Goal: Information Seeking & Learning: Learn about a topic

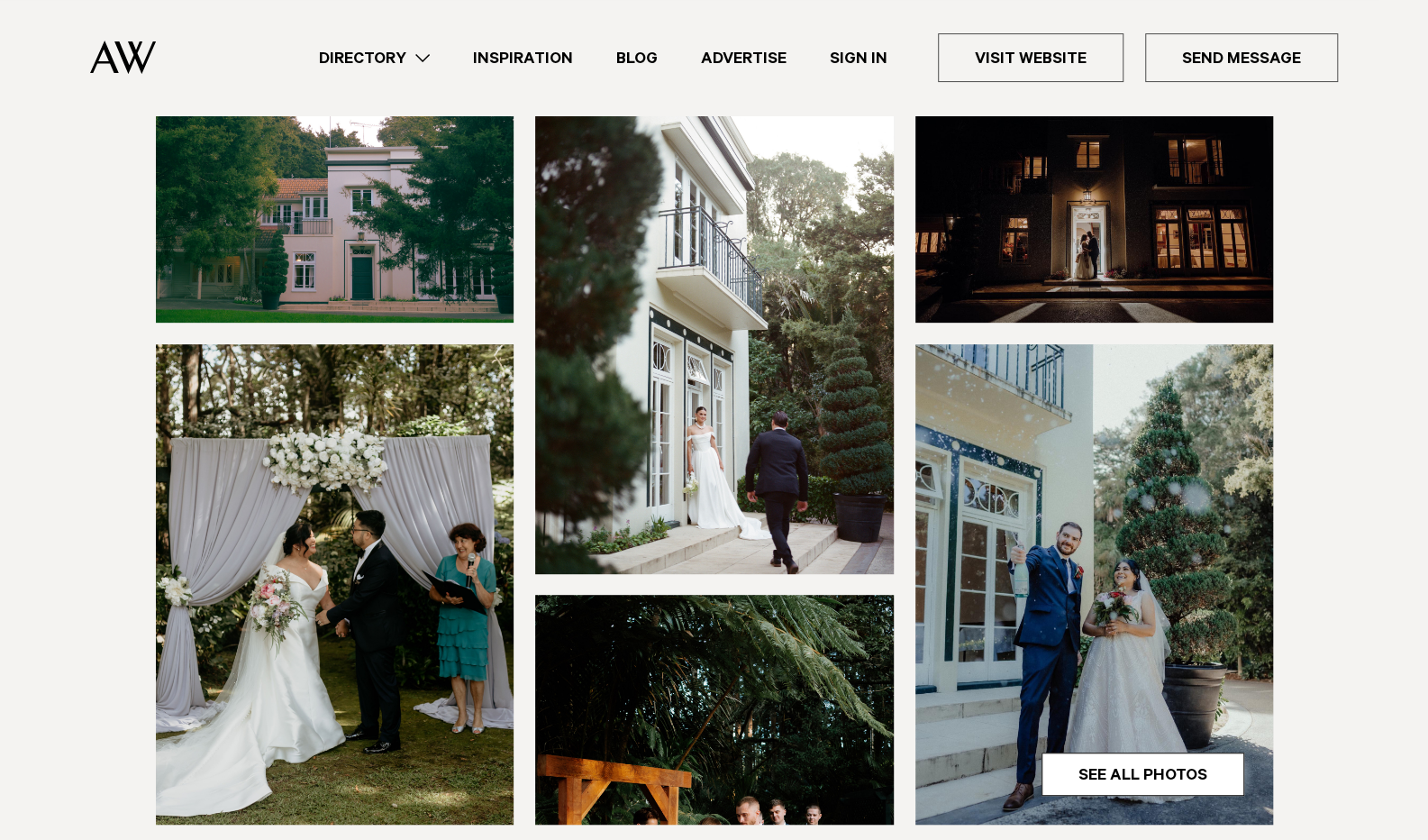
scroll to position [297, 0]
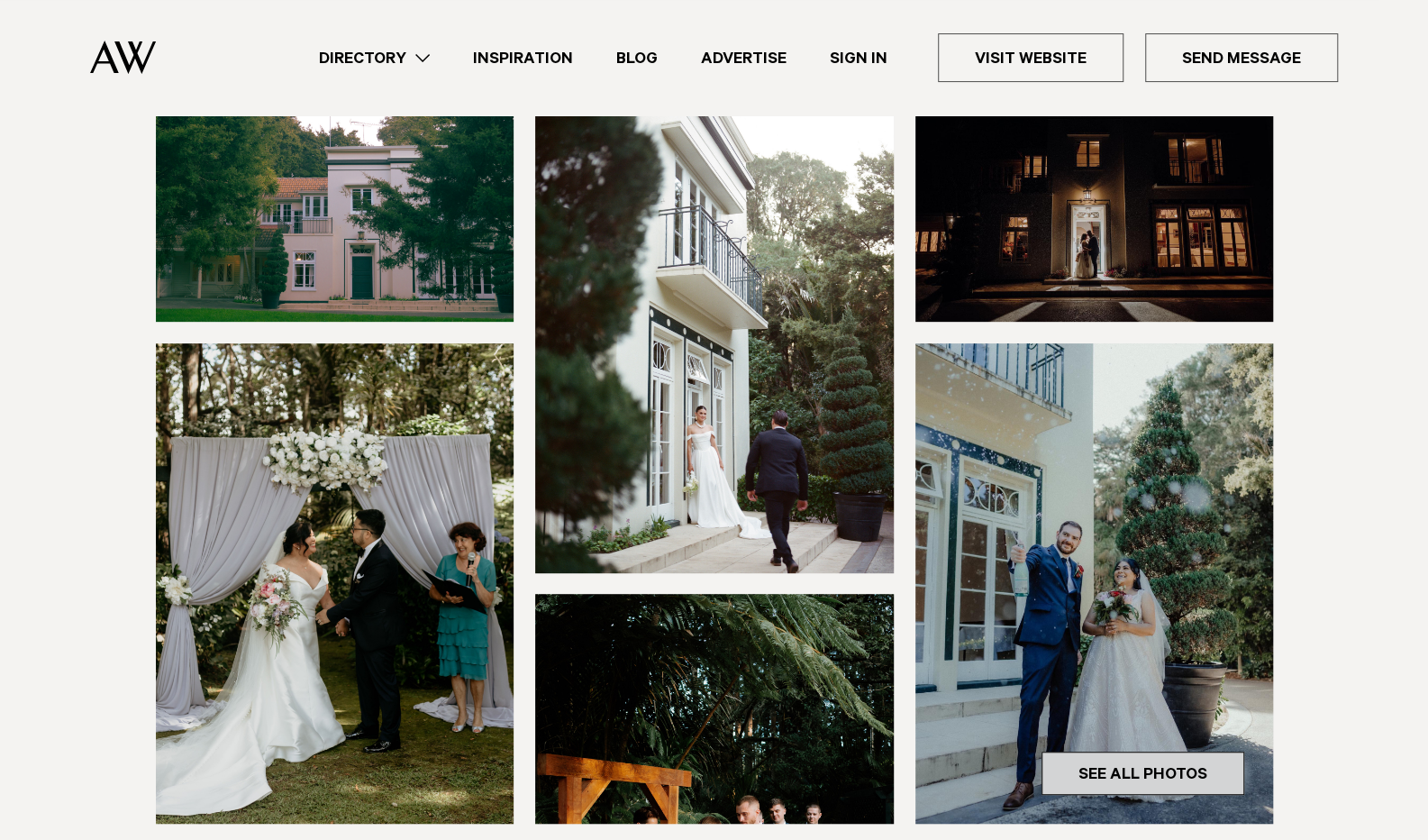
click at [1130, 752] on link "See All Photos" at bounding box center [1142, 774] width 203 height 43
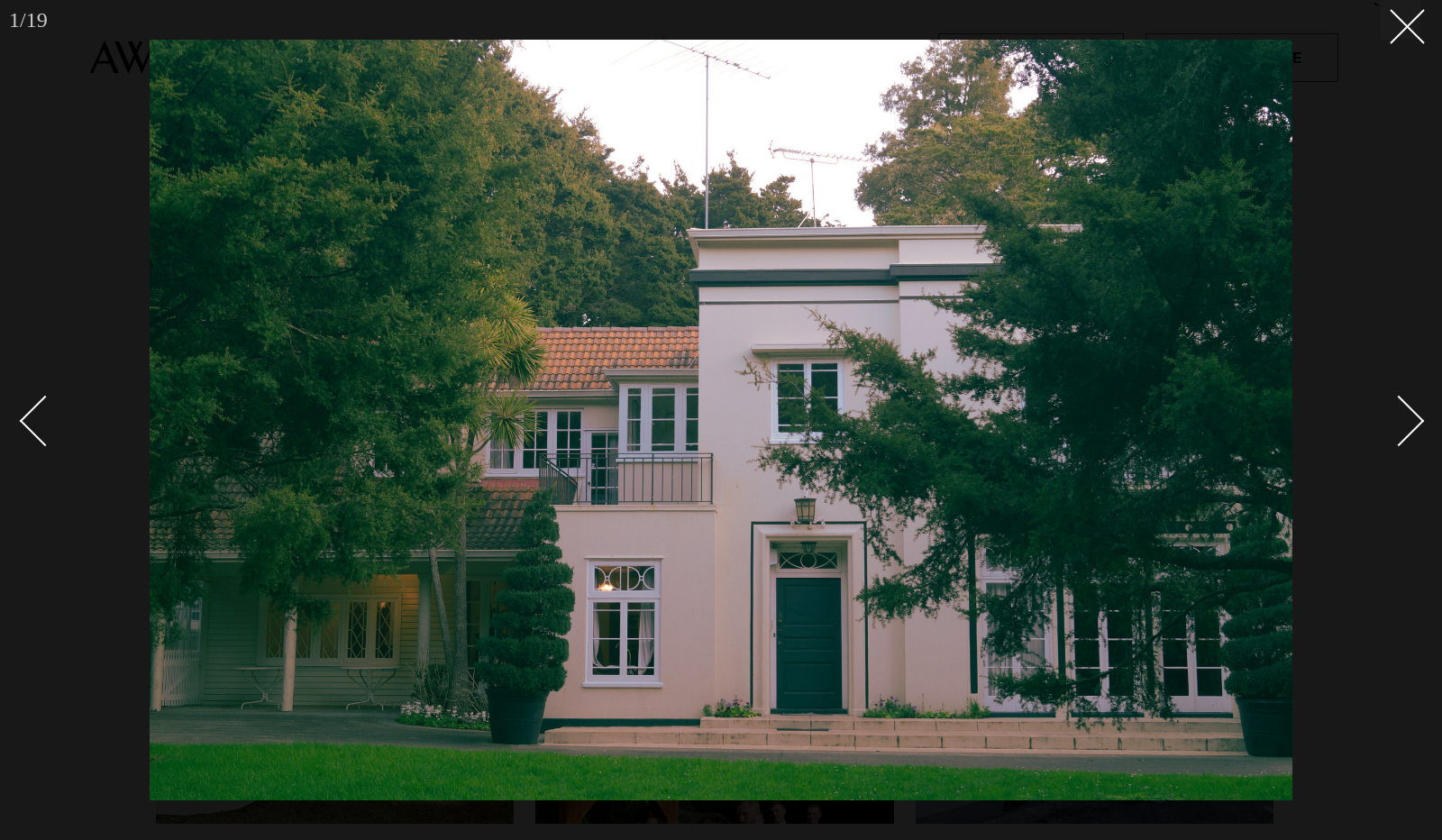
click at [1402, 388] on link at bounding box center [1389, 419] width 63 height 90
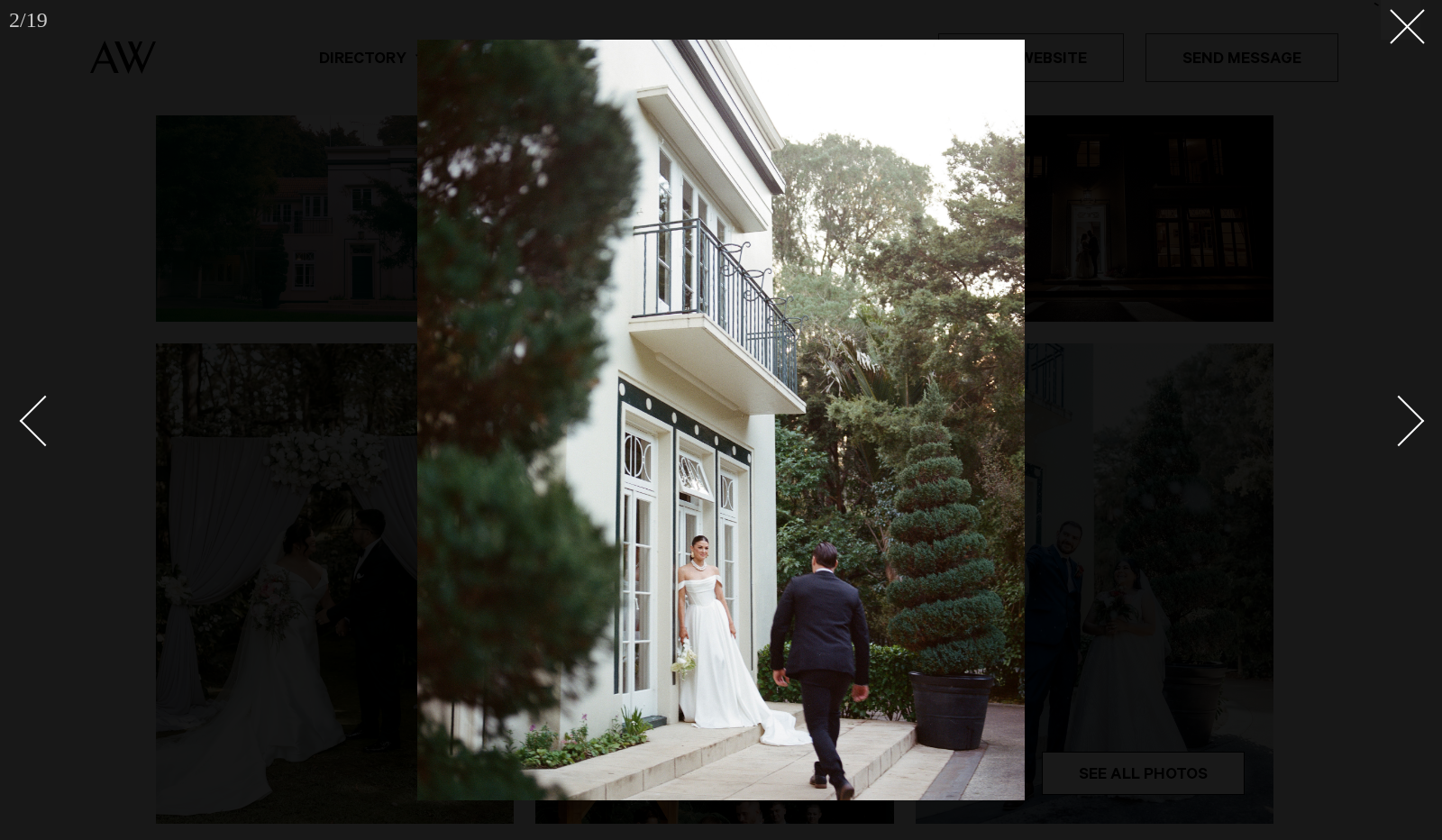
click at [1402, 388] on link at bounding box center [1389, 419] width 63 height 90
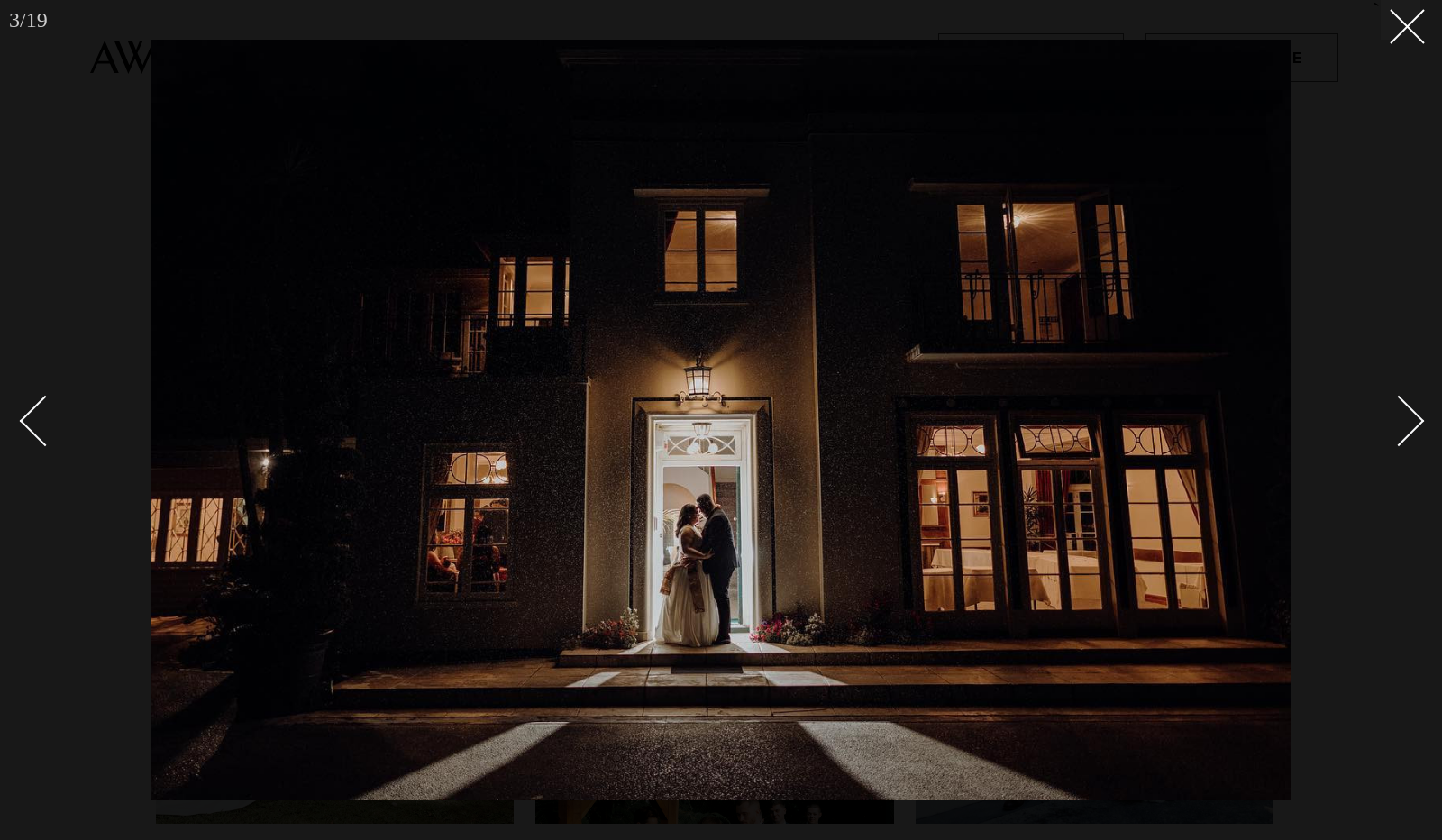
click at [1402, 388] on link at bounding box center [1389, 419] width 63 height 90
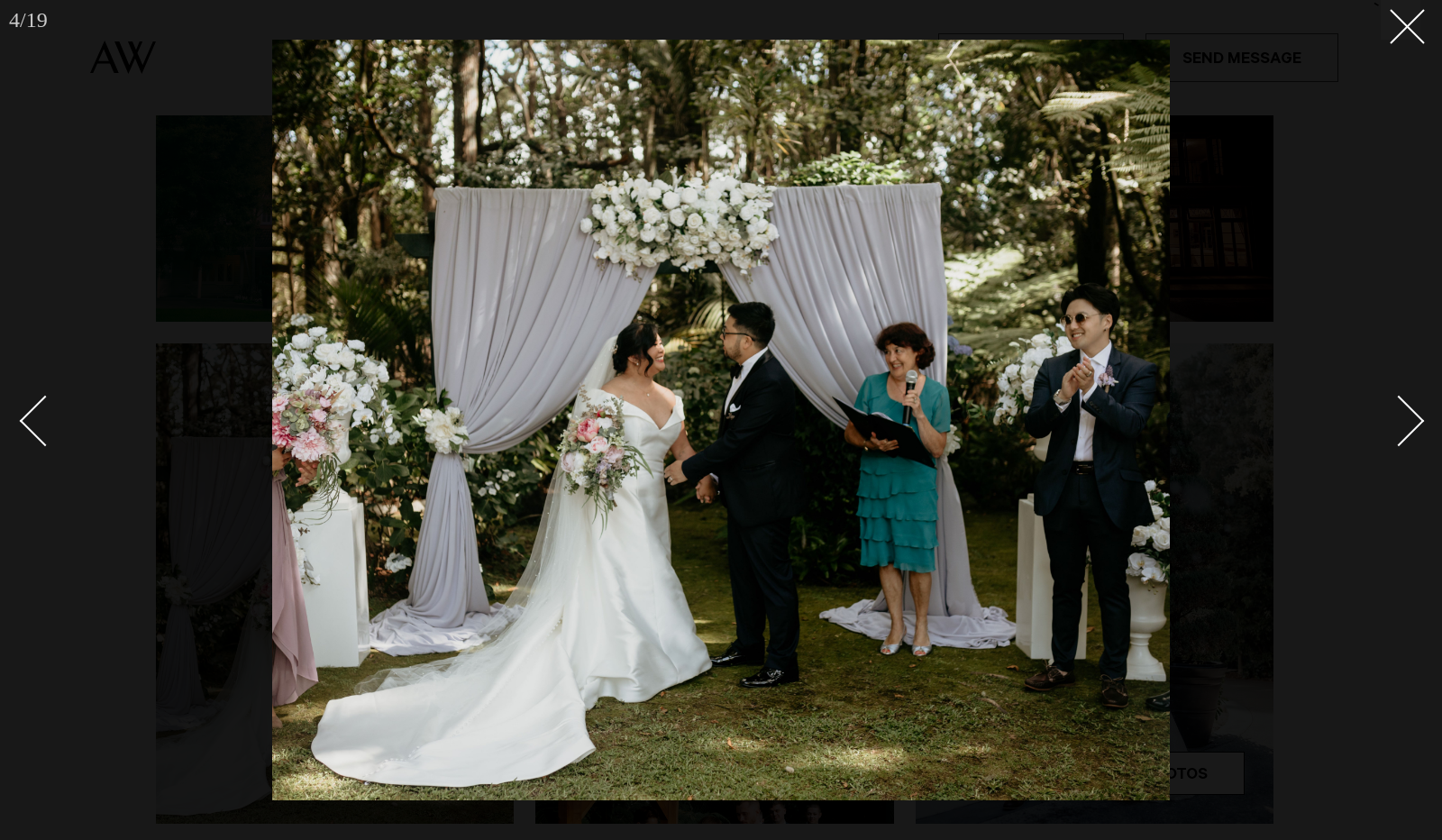
click at [1402, 388] on link at bounding box center [1389, 419] width 63 height 90
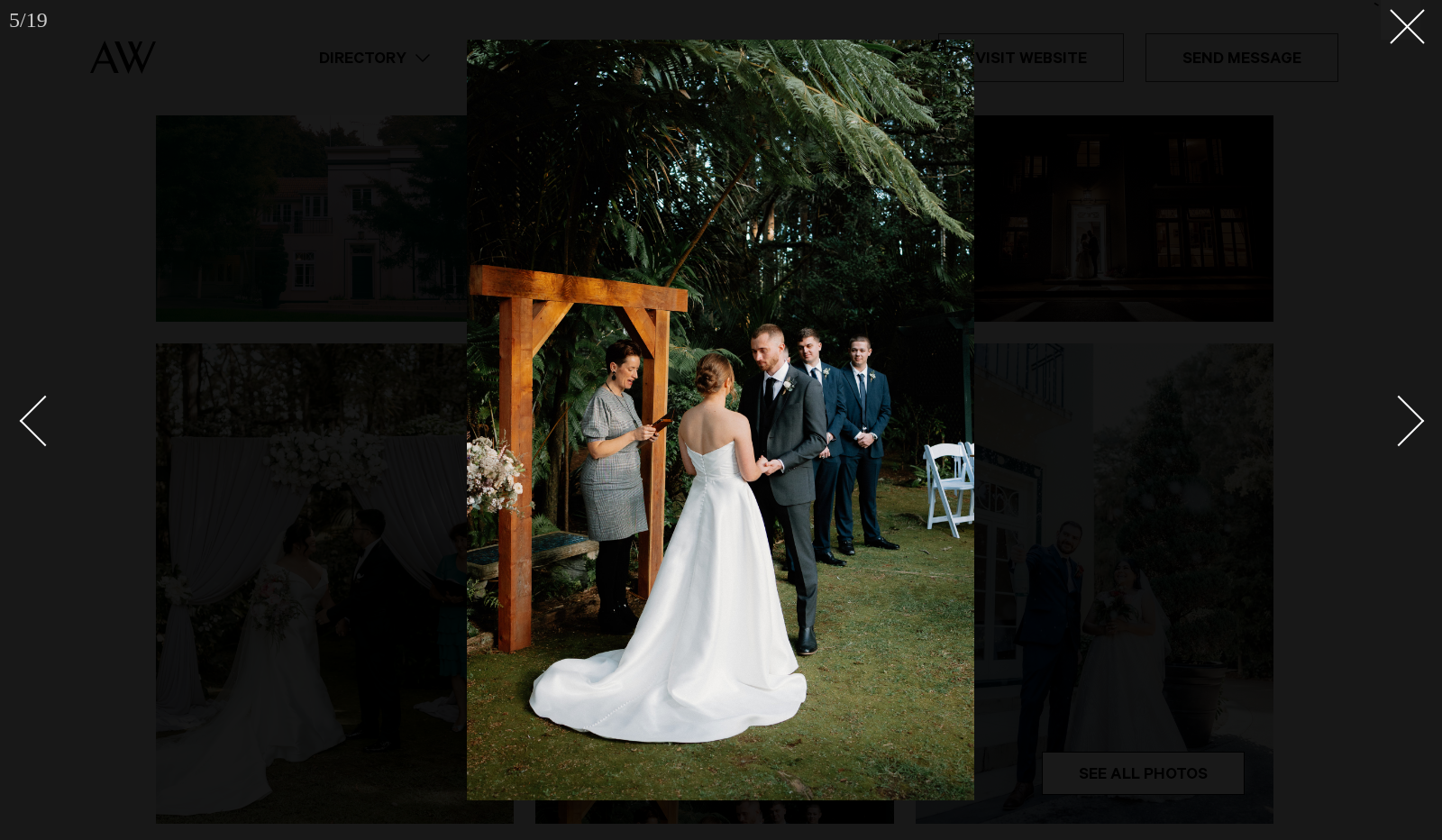
click at [1402, 388] on link at bounding box center [1389, 419] width 63 height 90
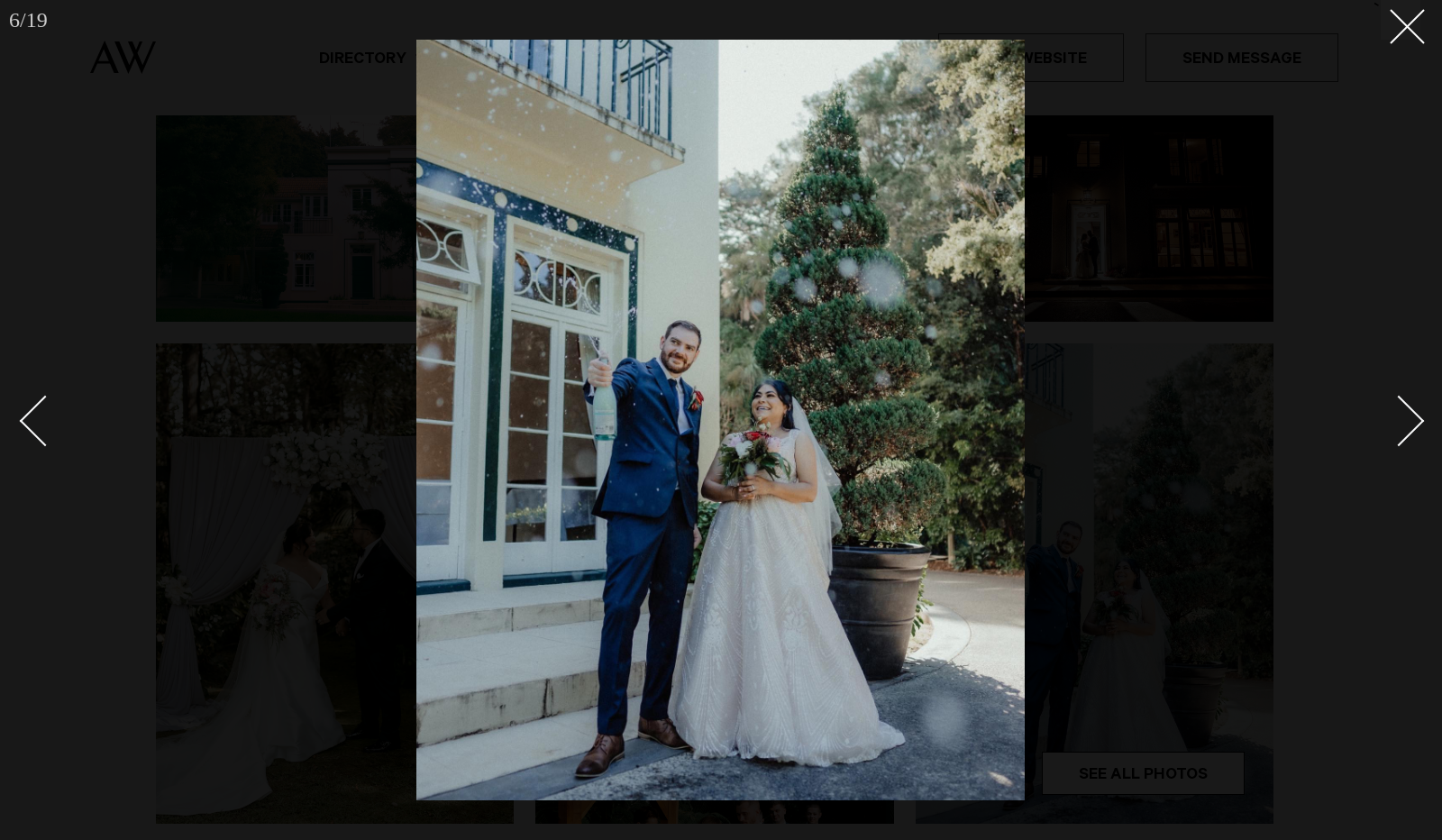
click at [1402, 388] on link at bounding box center [1389, 419] width 63 height 90
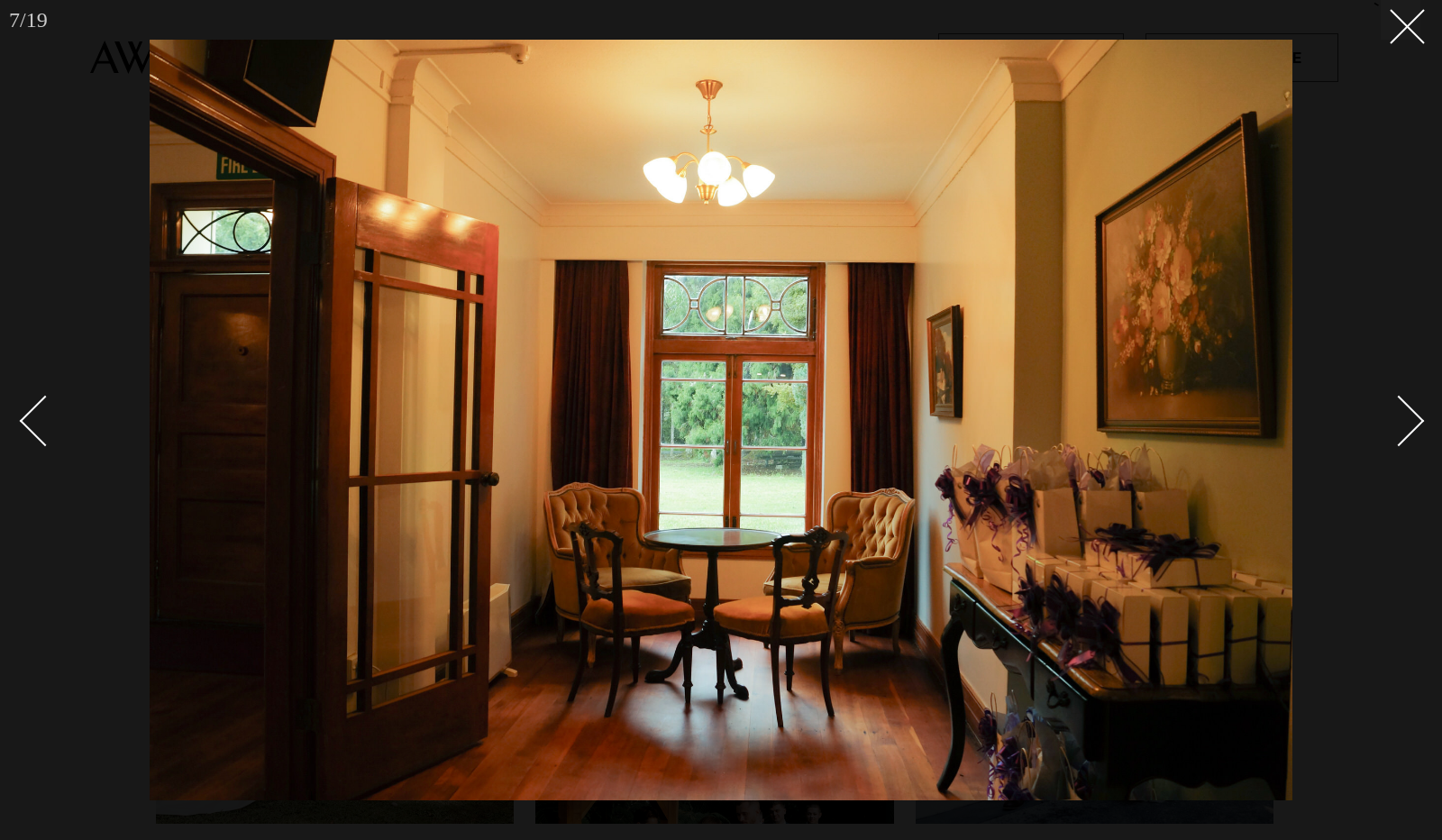
click at [1402, 388] on link at bounding box center [1389, 419] width 63 height 90
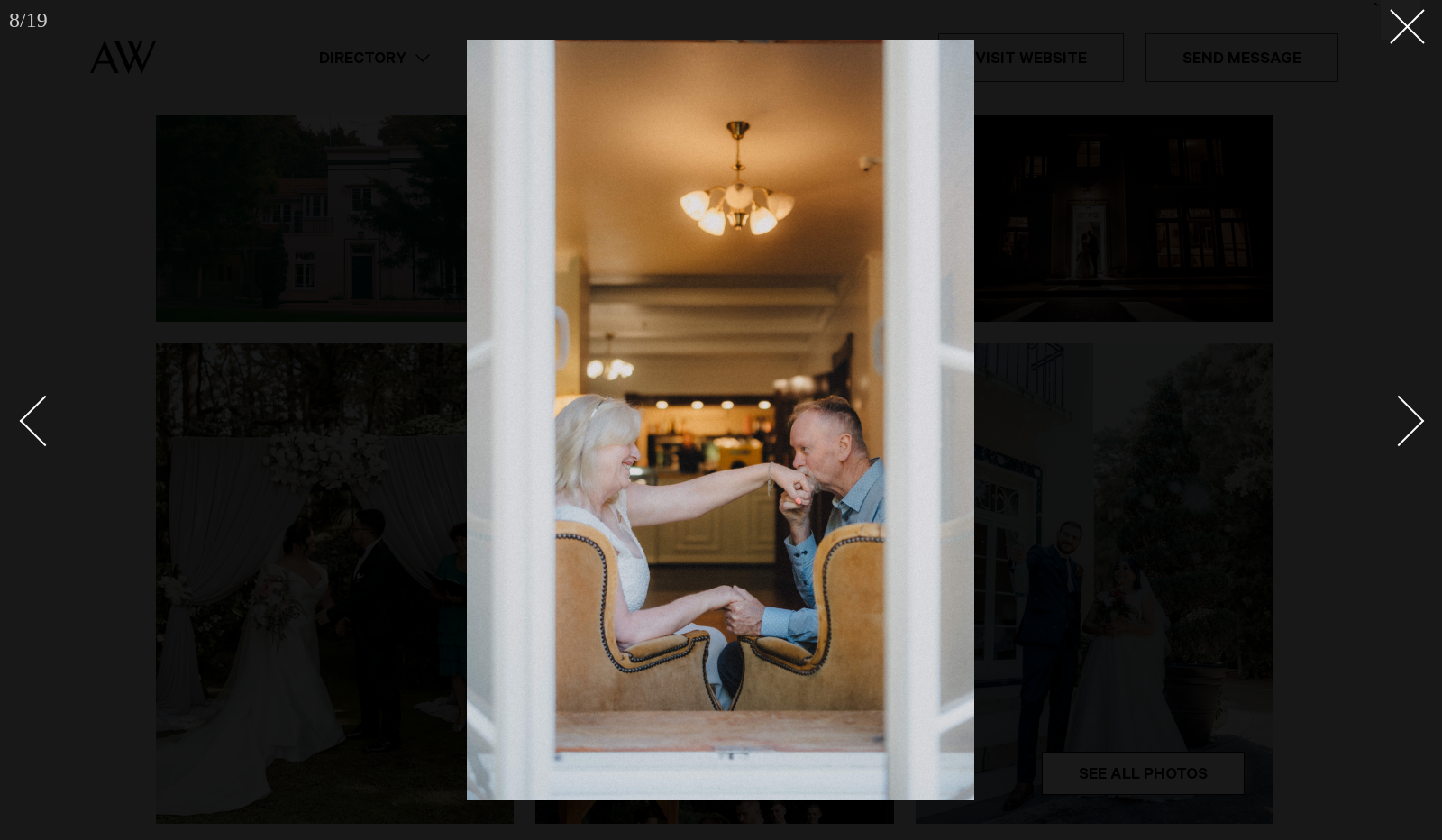
click at [1402, 388] on link at bounding box center [1389, 419] width 63 height 90
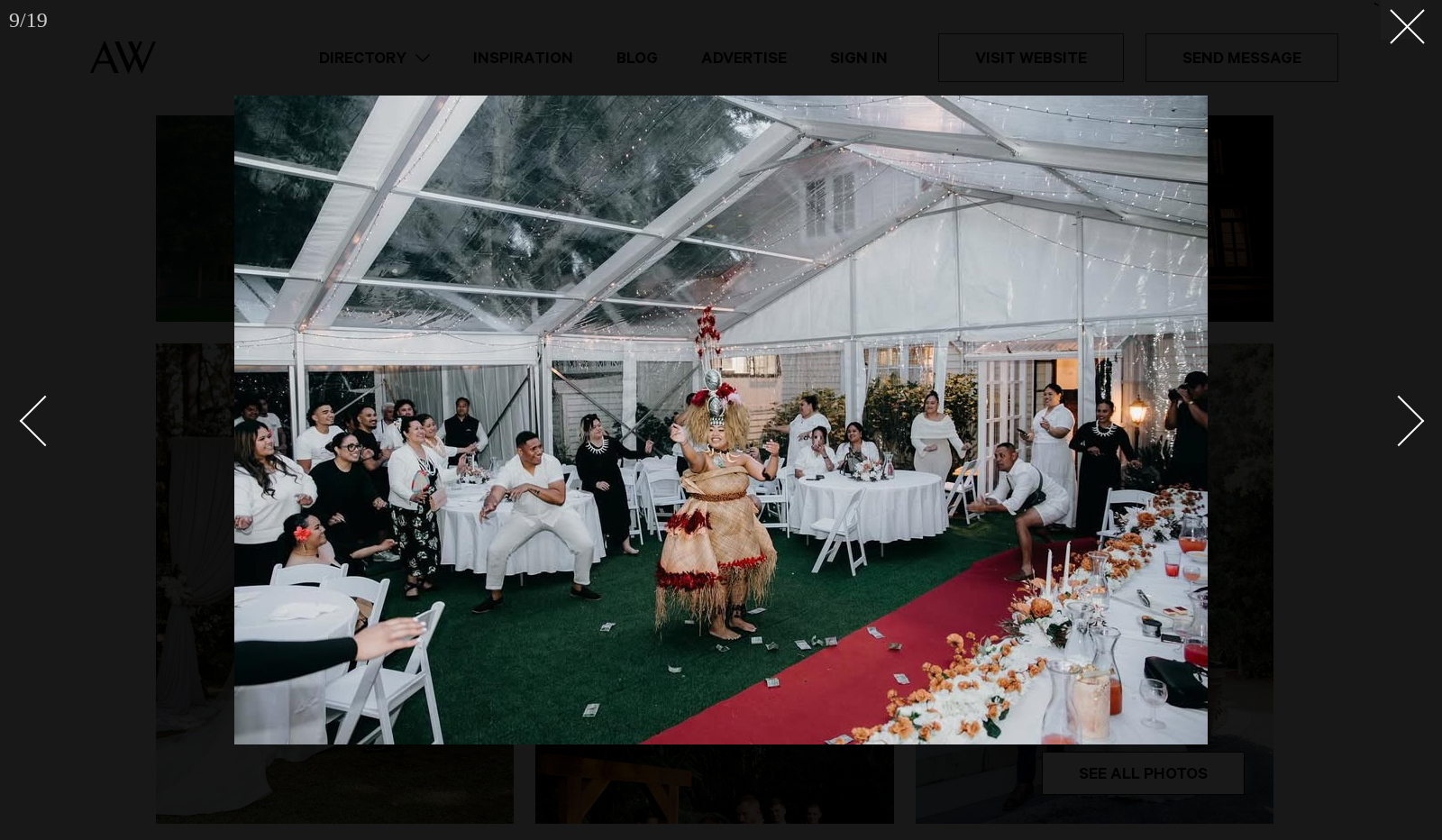
click at [1409, 440] on link at bounding box center [1389, 419] width 63 height 90
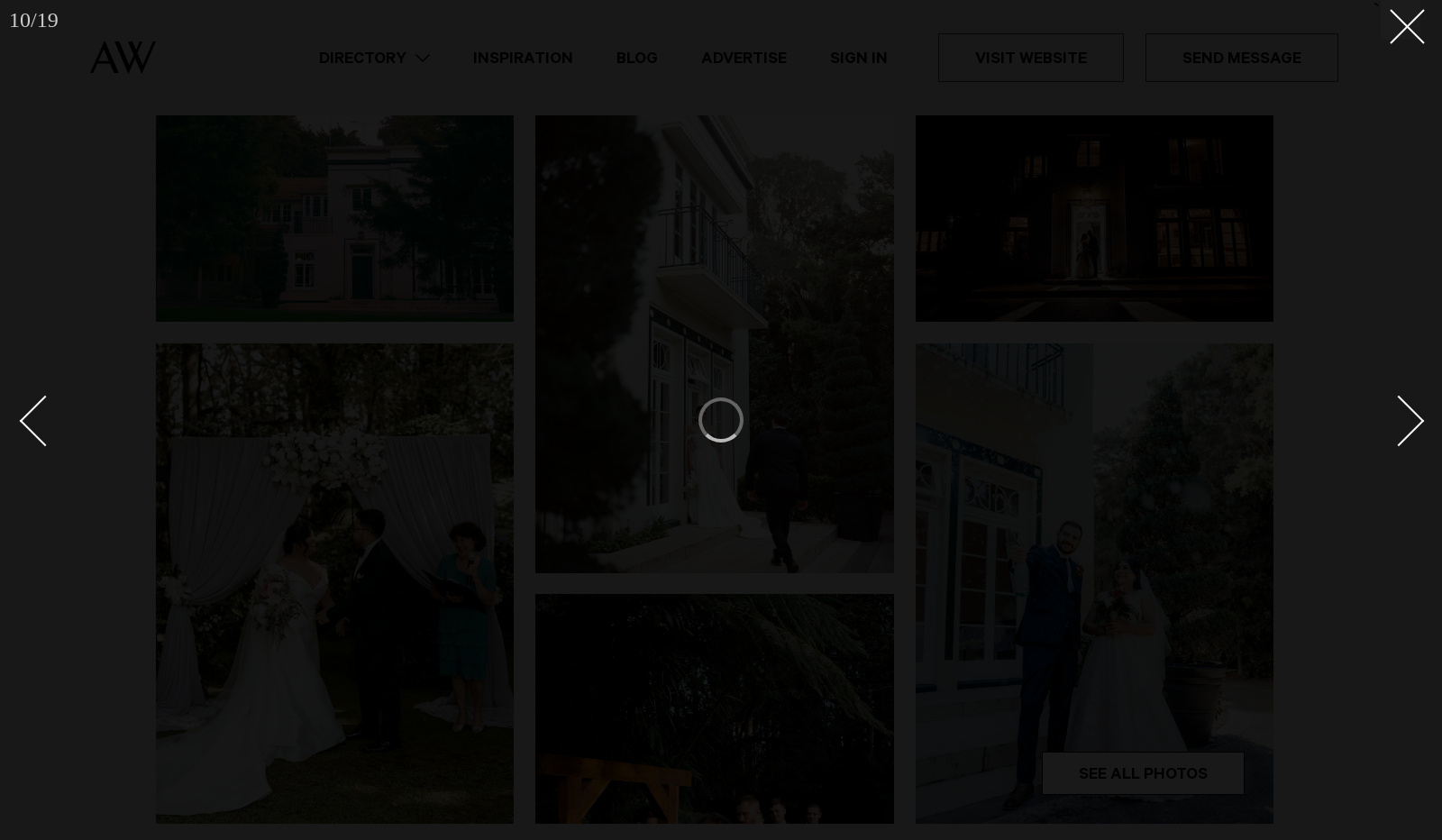
click at [1409, 440] on link at bounding box center [1389, 419] width 63 height 90
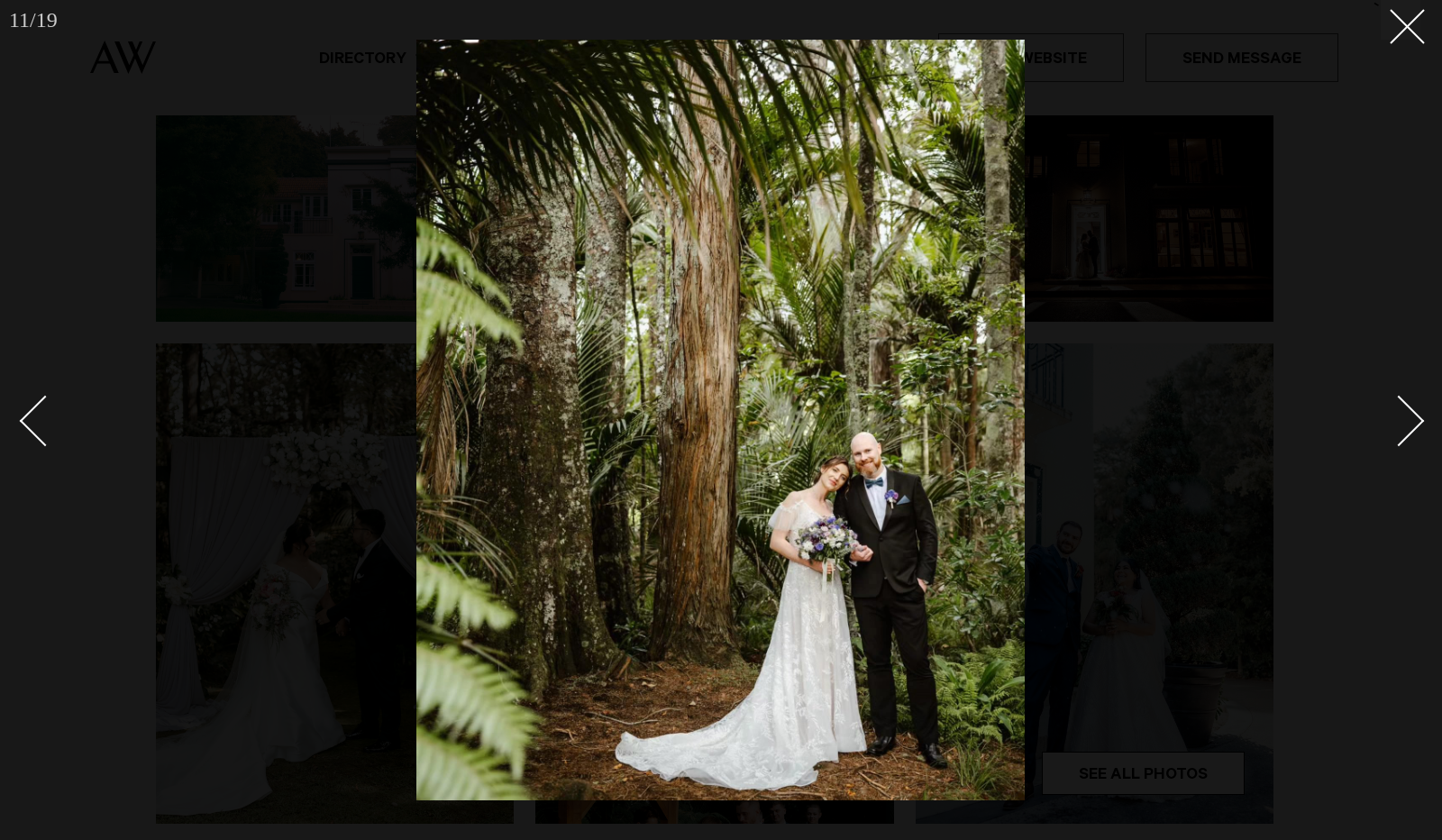
click at [1409, 440] on link at bounding box center [1389, 419] width 63 height 90
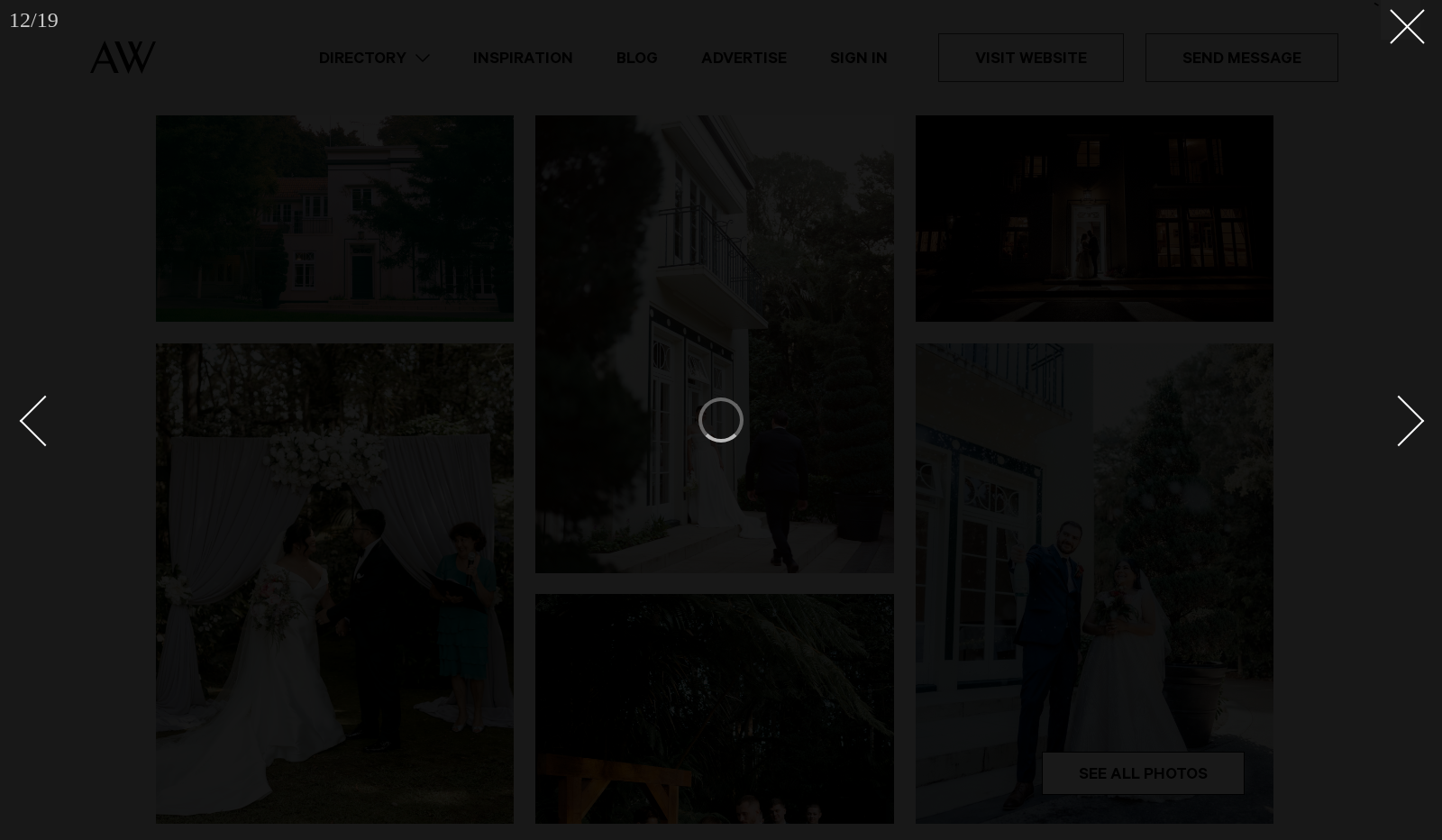
click at [1409, 440] on link at bounding box center [1389, 419] width 63 height 90
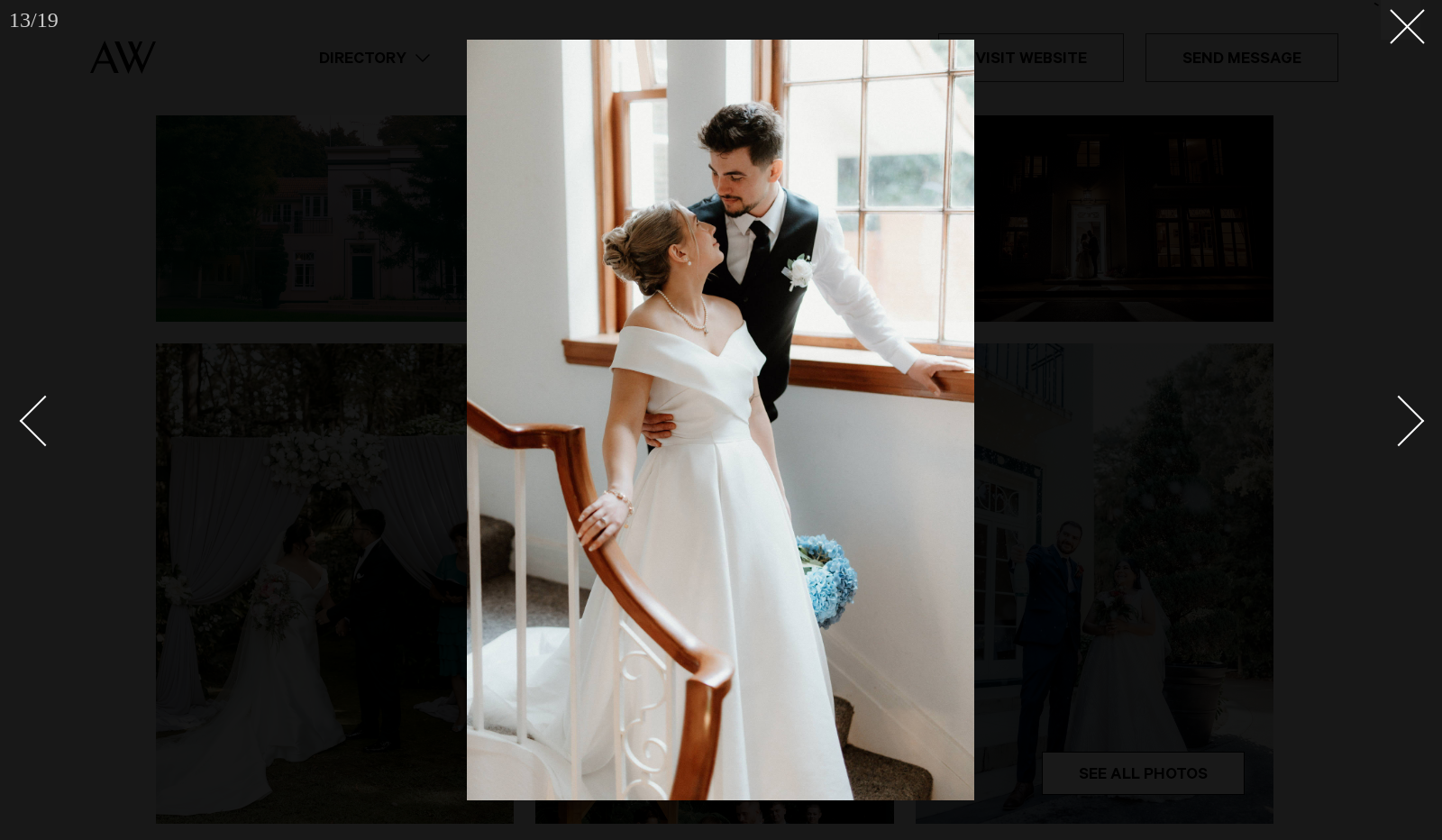
click at [1410, 428] on div "Next slide" at bounding box center [1400, 421] width 51 height 51
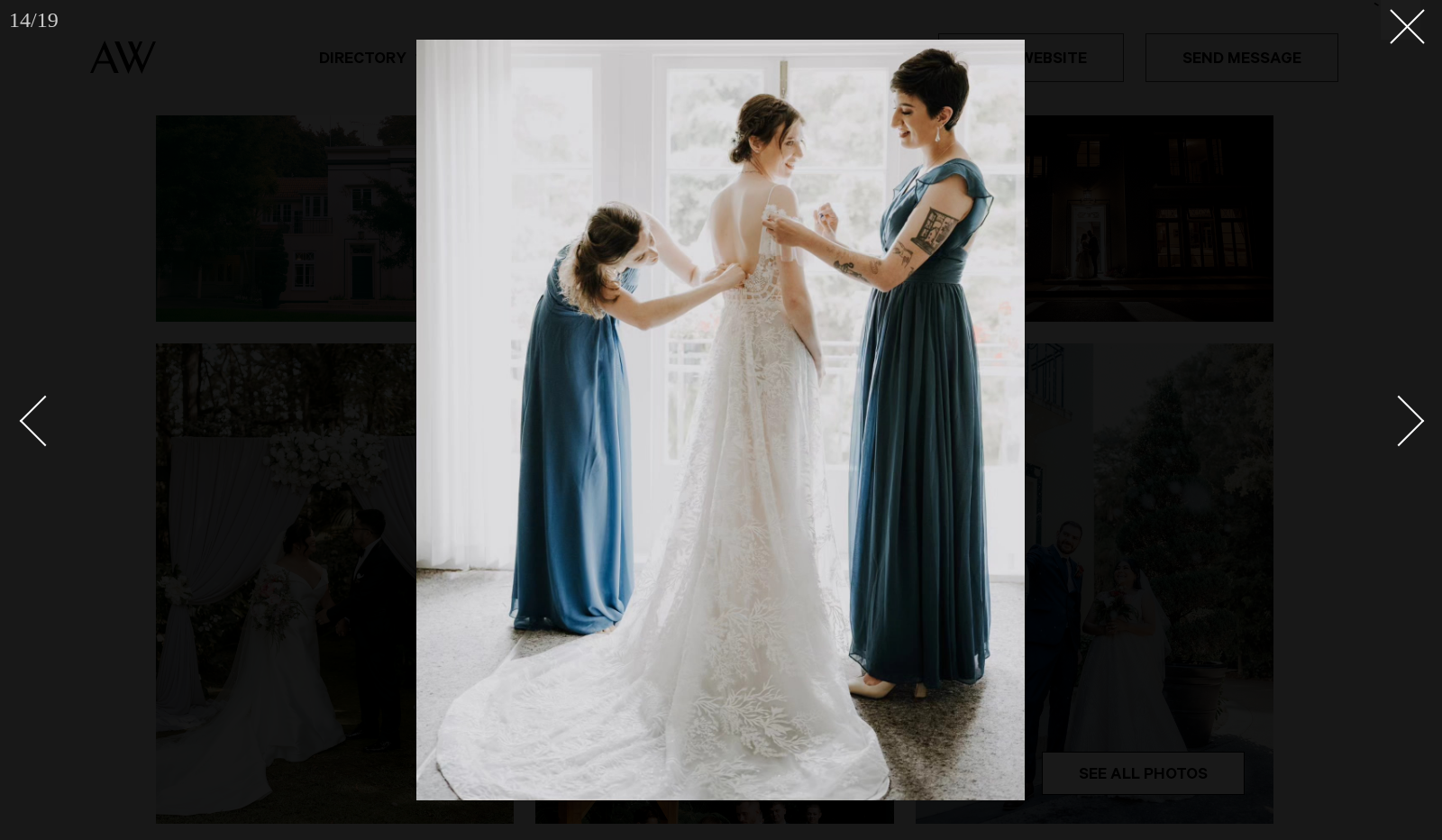
click at [1410, 428] on div "Next slide" at bounding box center [1400, 421] width 51 height 51
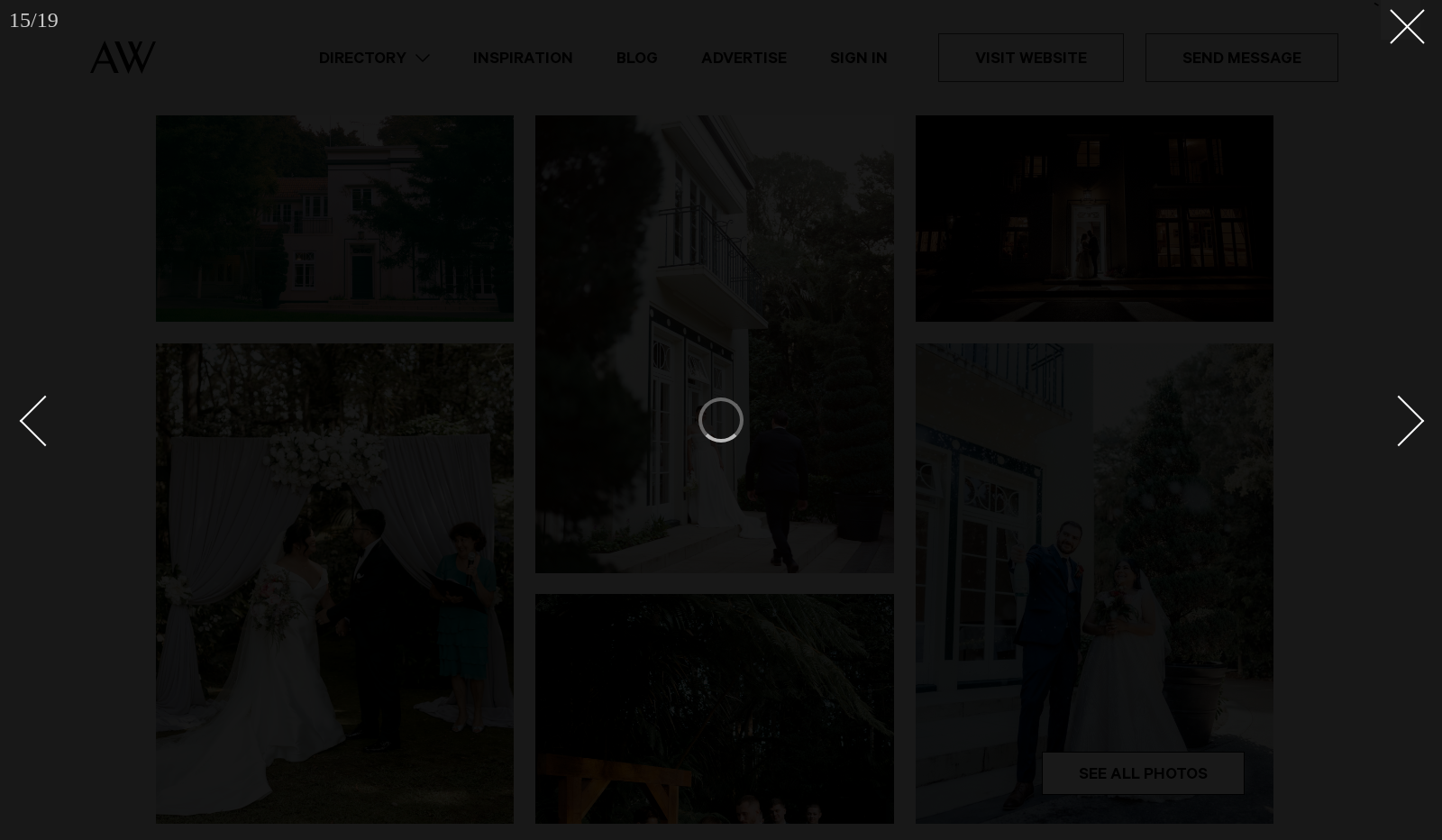
click at [1410, 428] on div "Next slide" at bounding box center [1400, 421] width 51 height 51
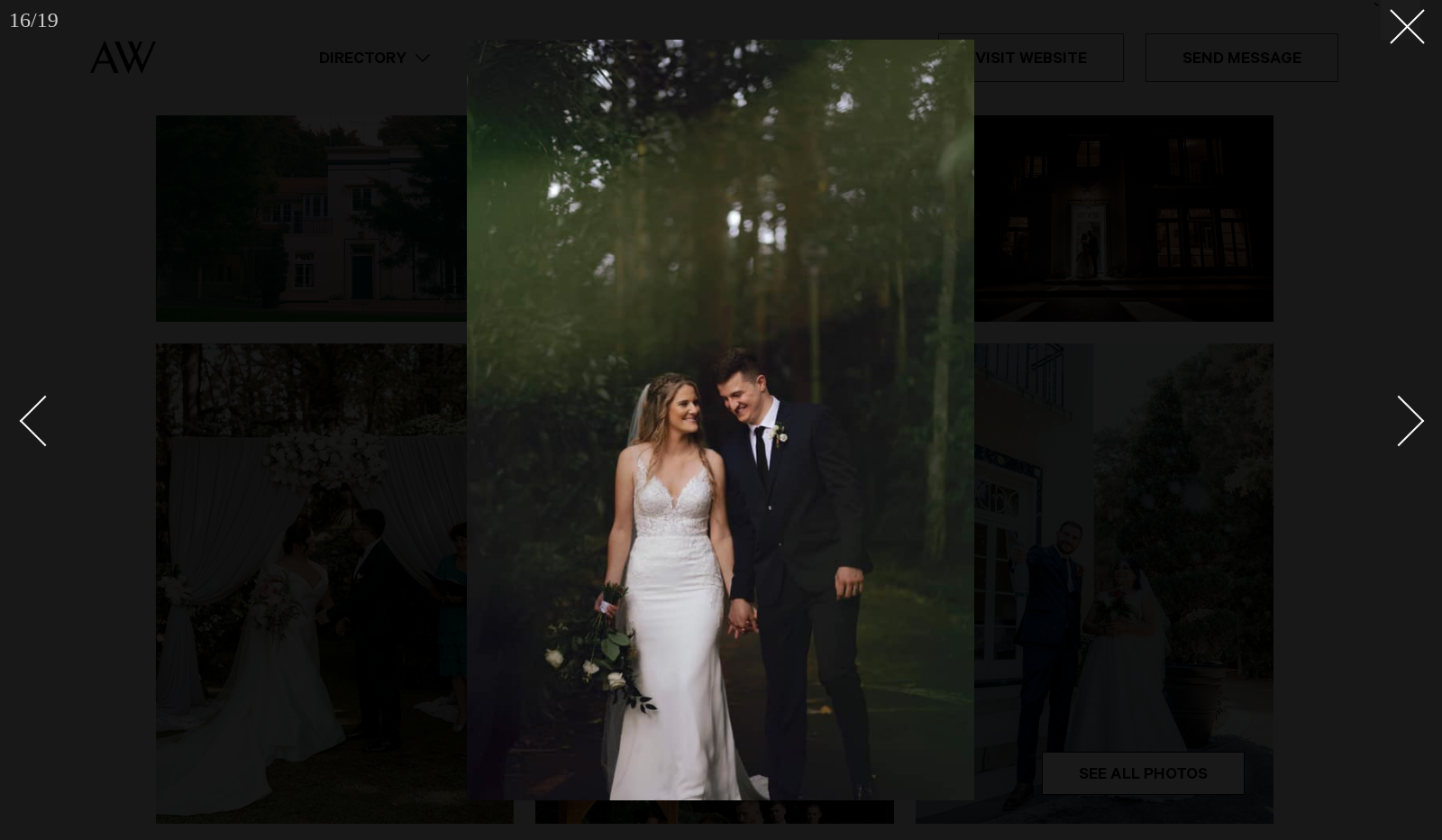
click at [1410, 428] on div "Next slide" at bounding box center [1400, 421] width 51 height 51
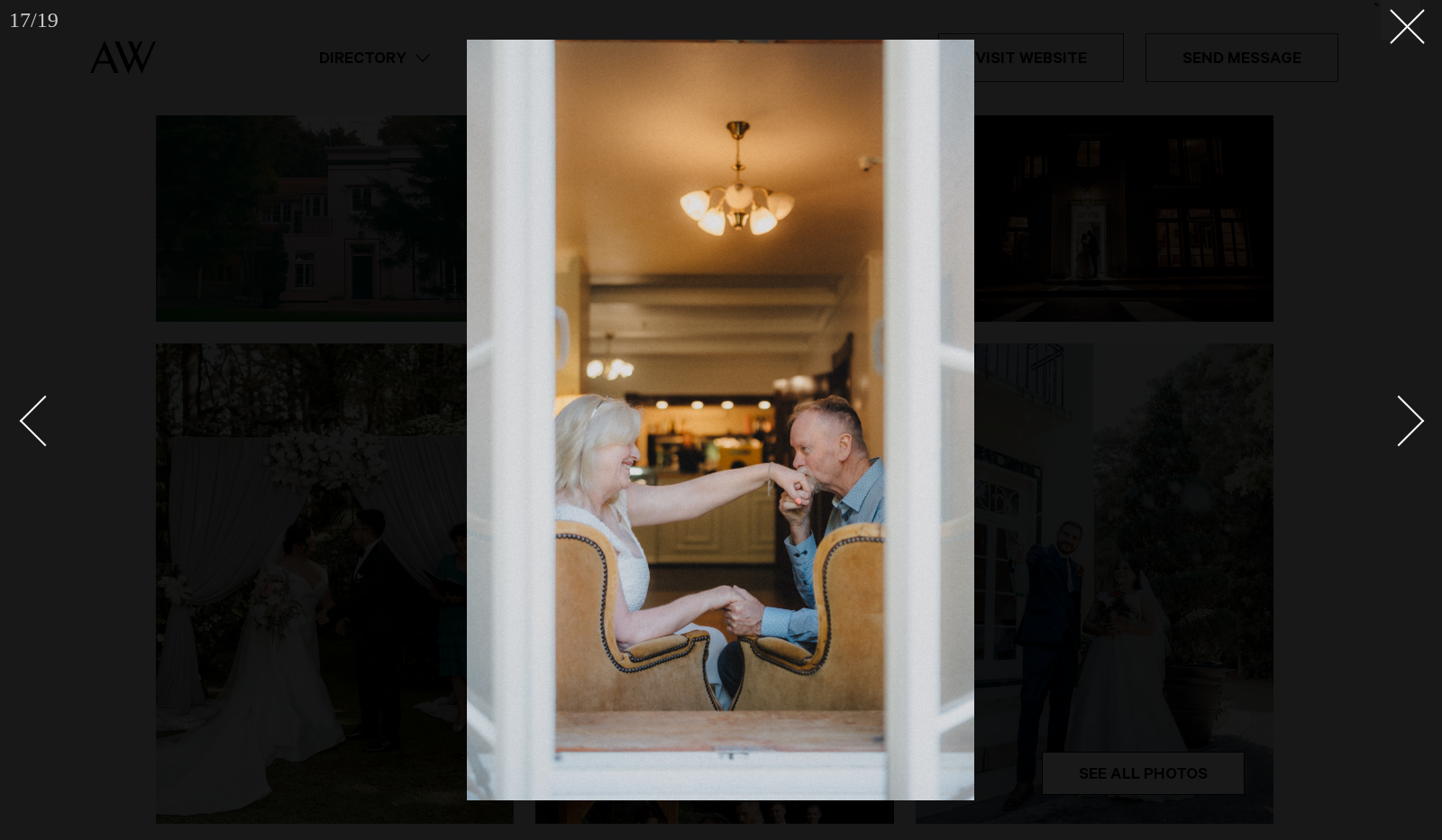
click at [1407, 406] on div "Next slide" at bounding box center [1400, 421] width 51 height 51
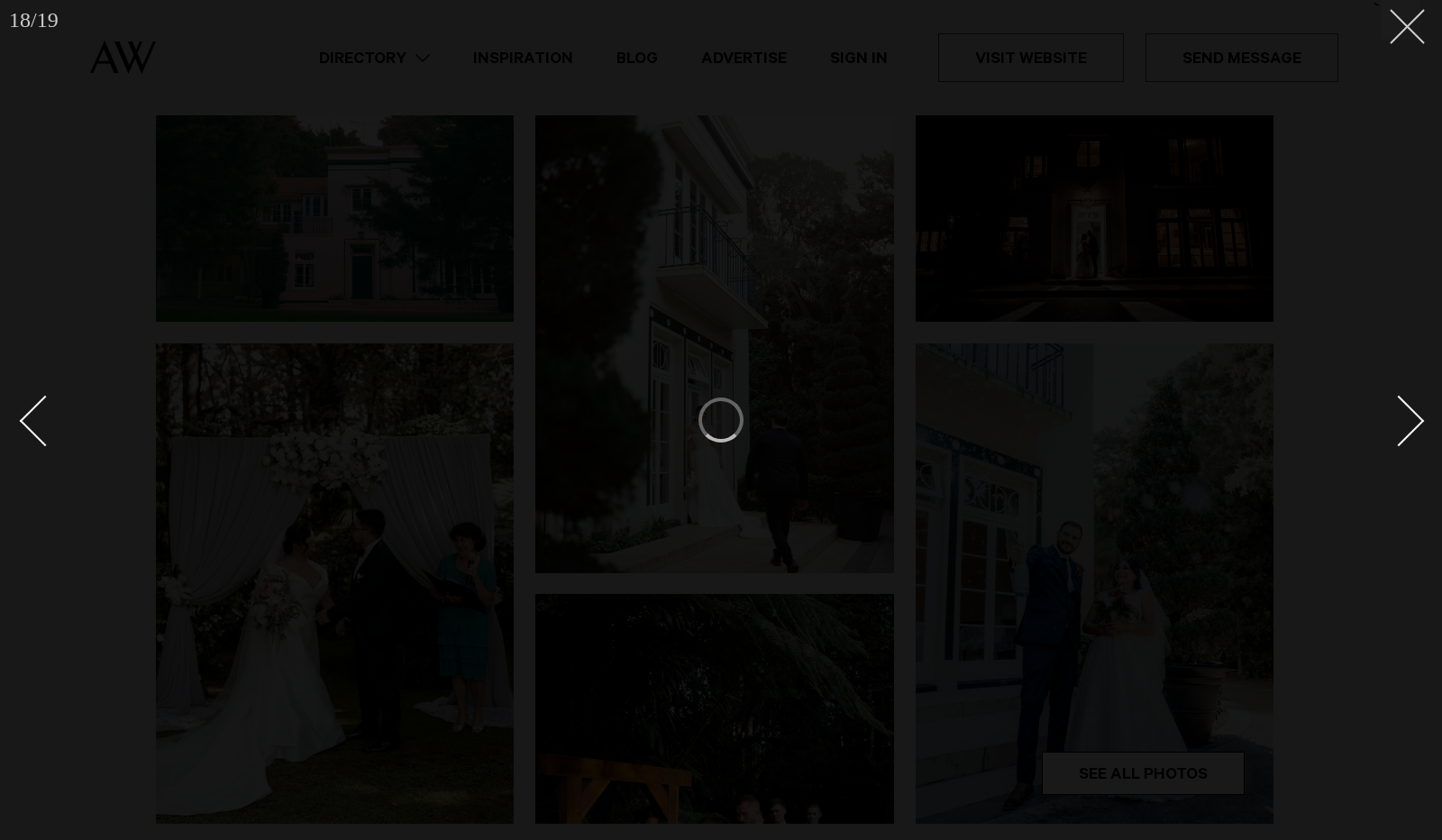
click at [1418, 14] on line at bounding box center [1407, 27] width 34 height 34
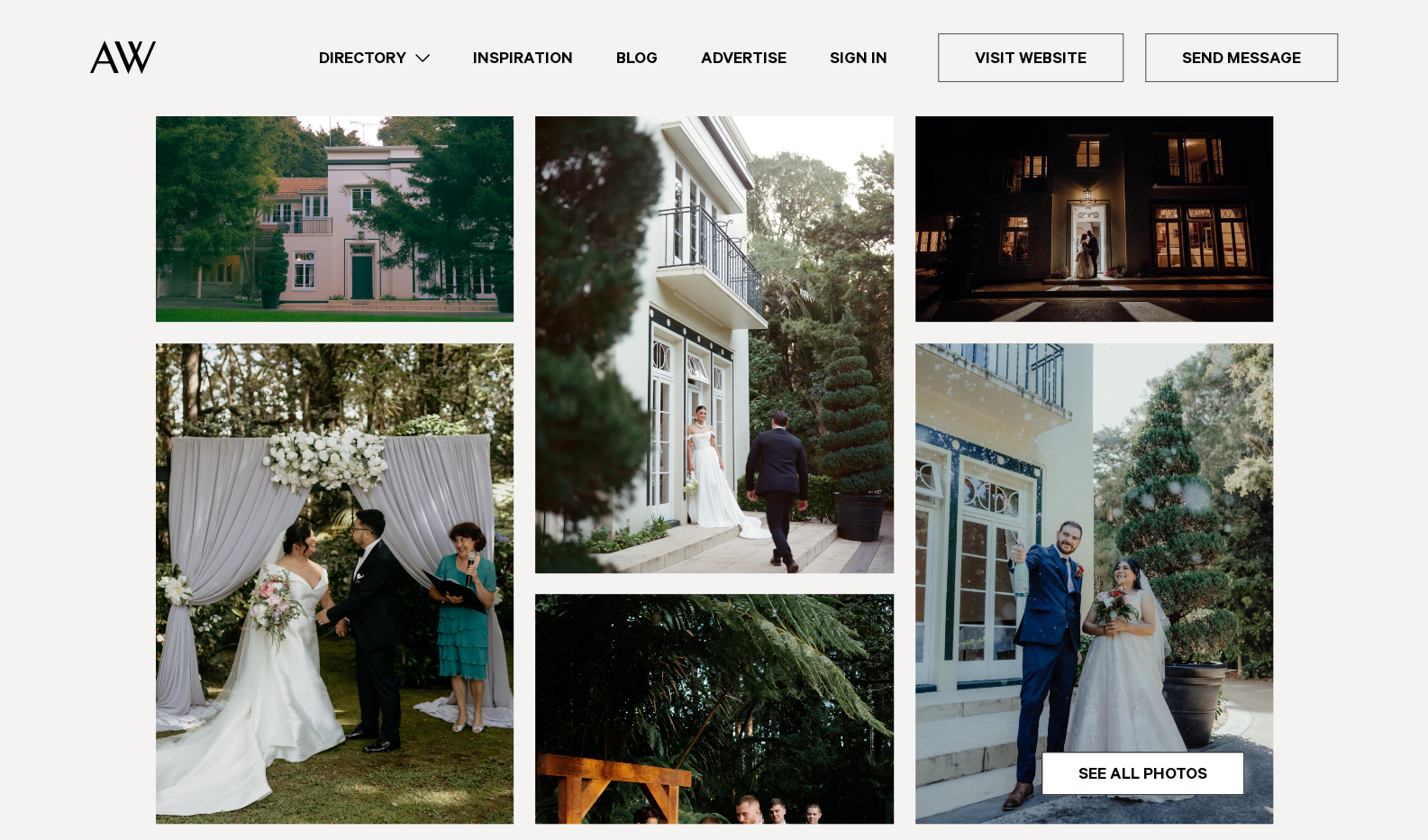
click at [725, 701] on img at bounding box center [714, 709] width 359 height 230
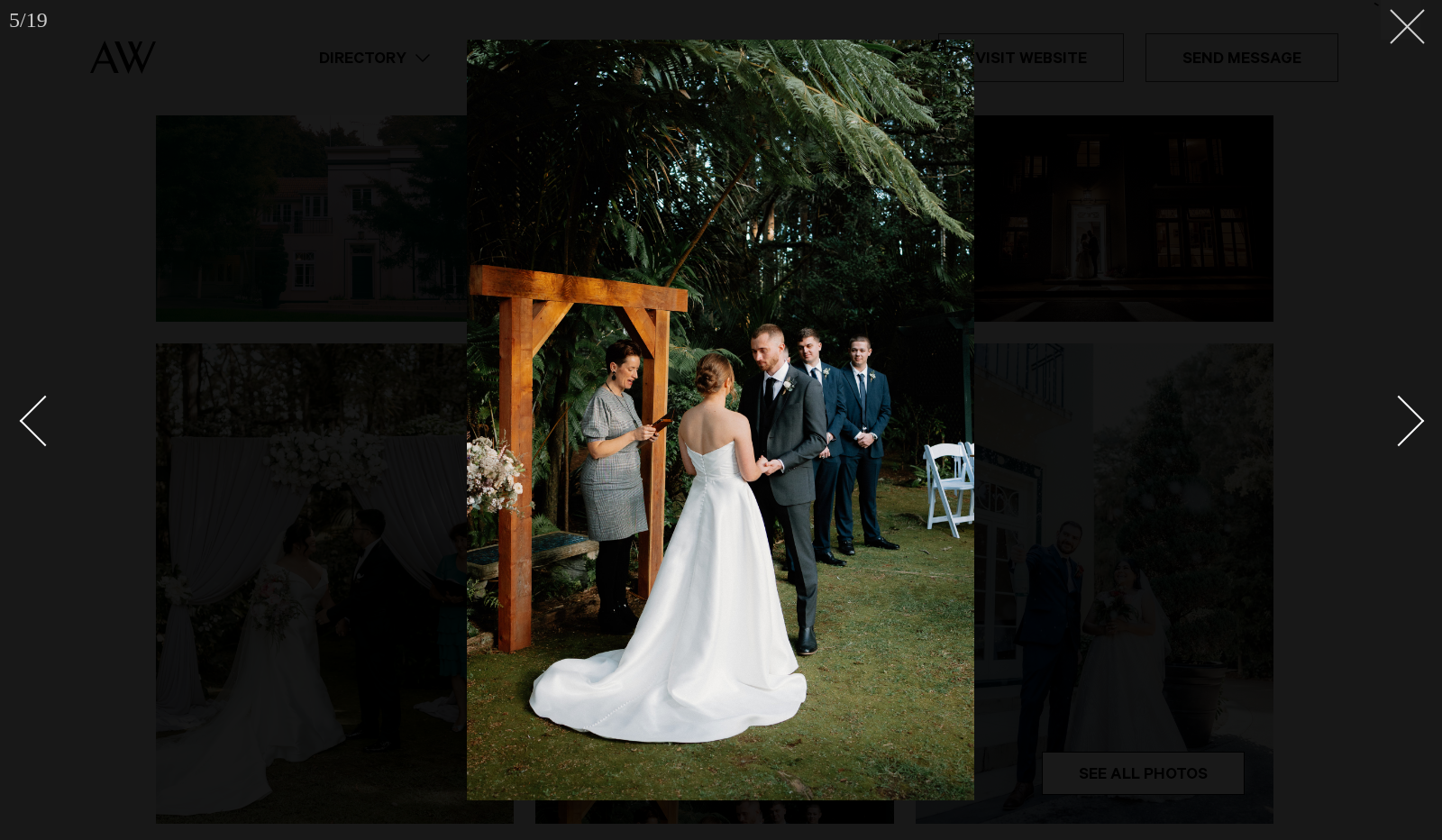
click at [1406, 13] on icon at bounding box center [1400, 20] width 22 height 22
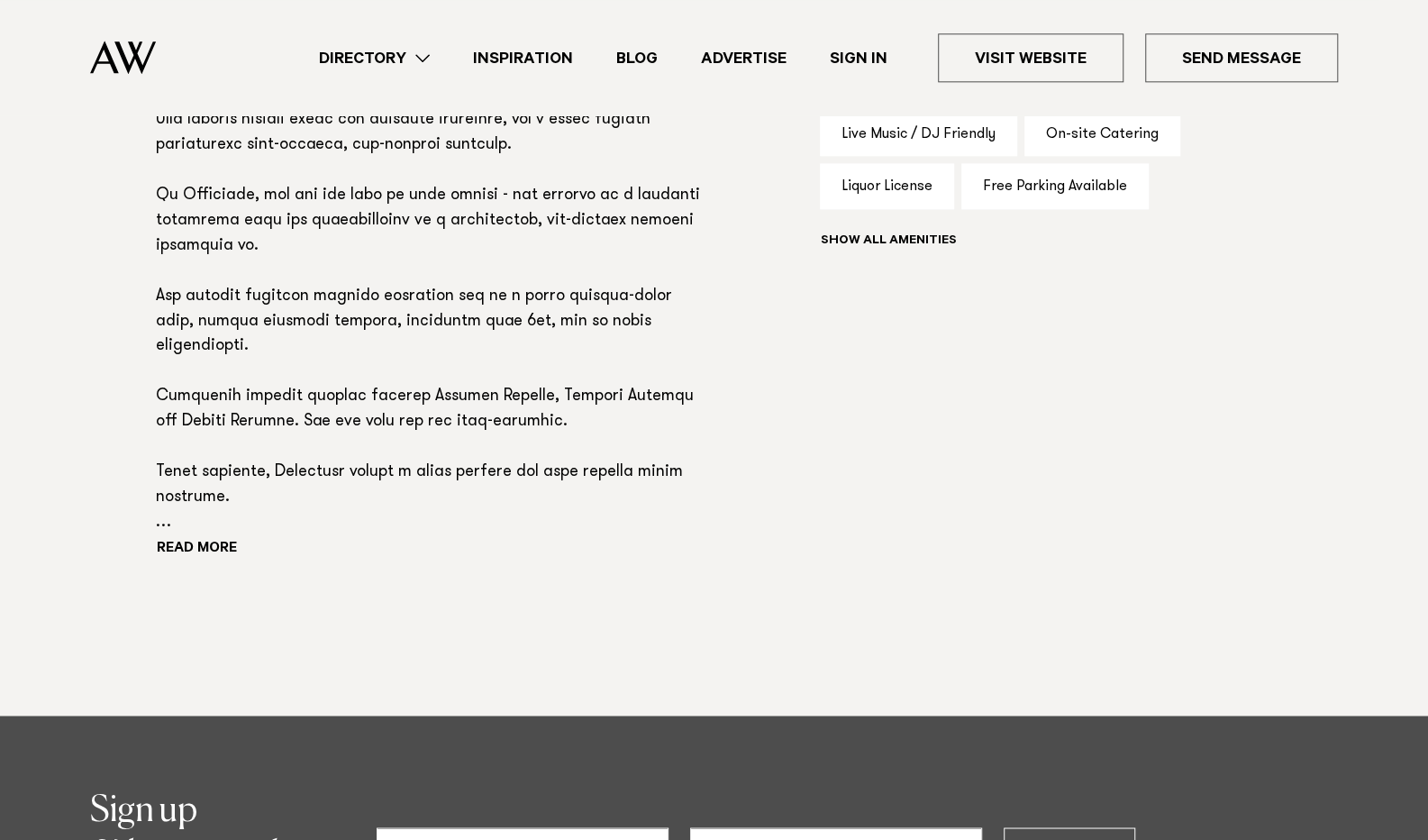
scroll to position [1103, 0]
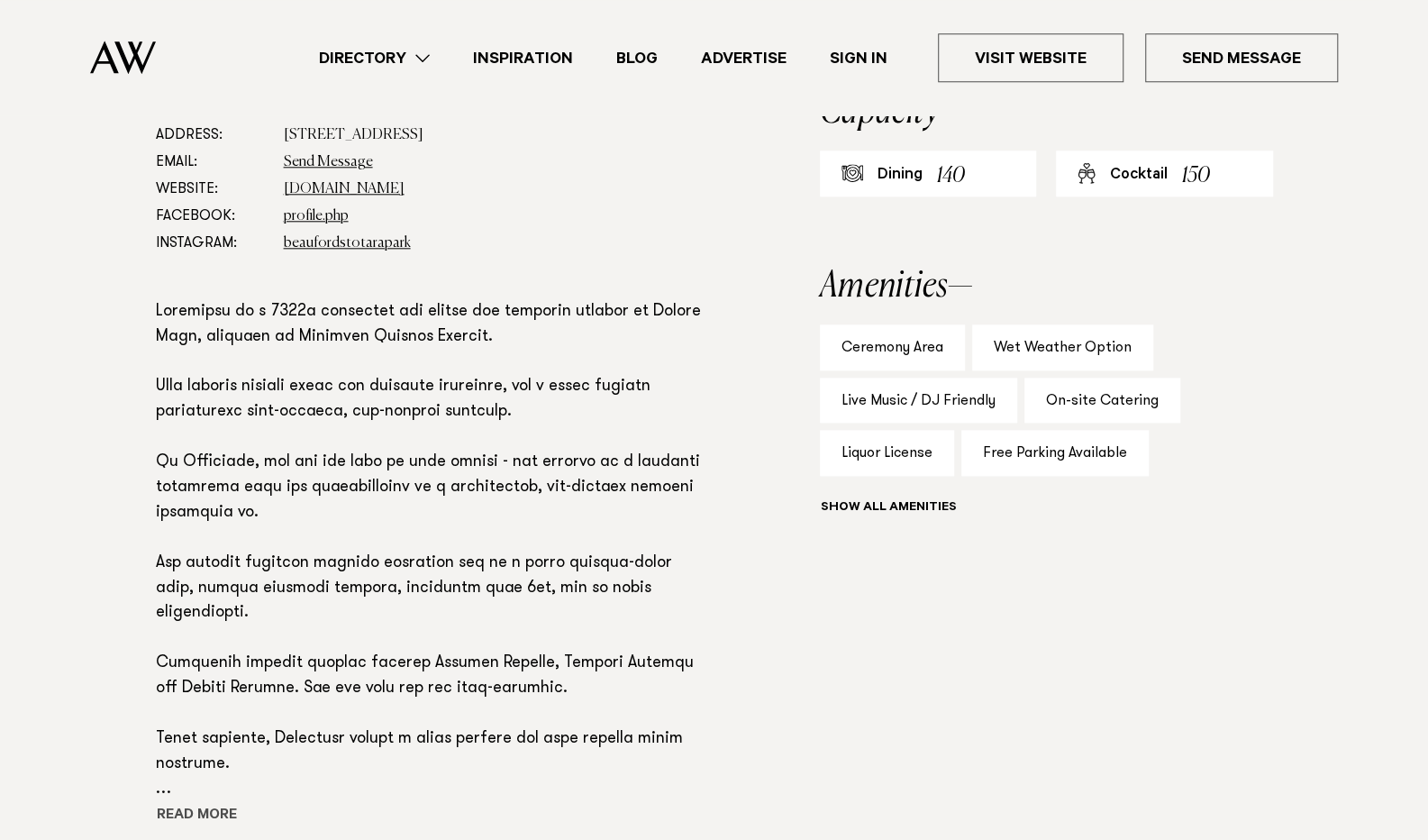
click at [201, 803] on button "Read more" at bounding box center [237, 816] width 162 height 27
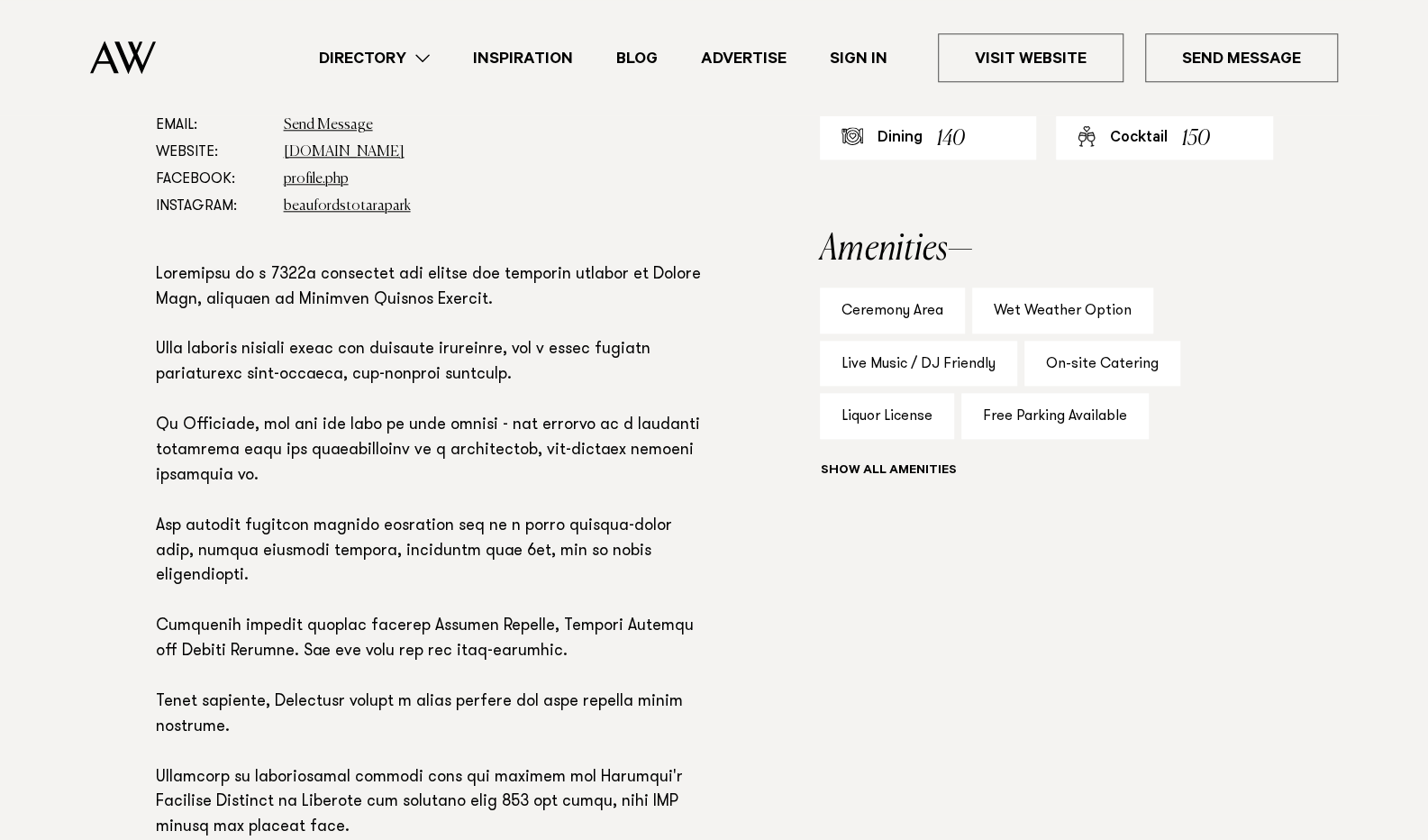
scroll to position [1142, 0]
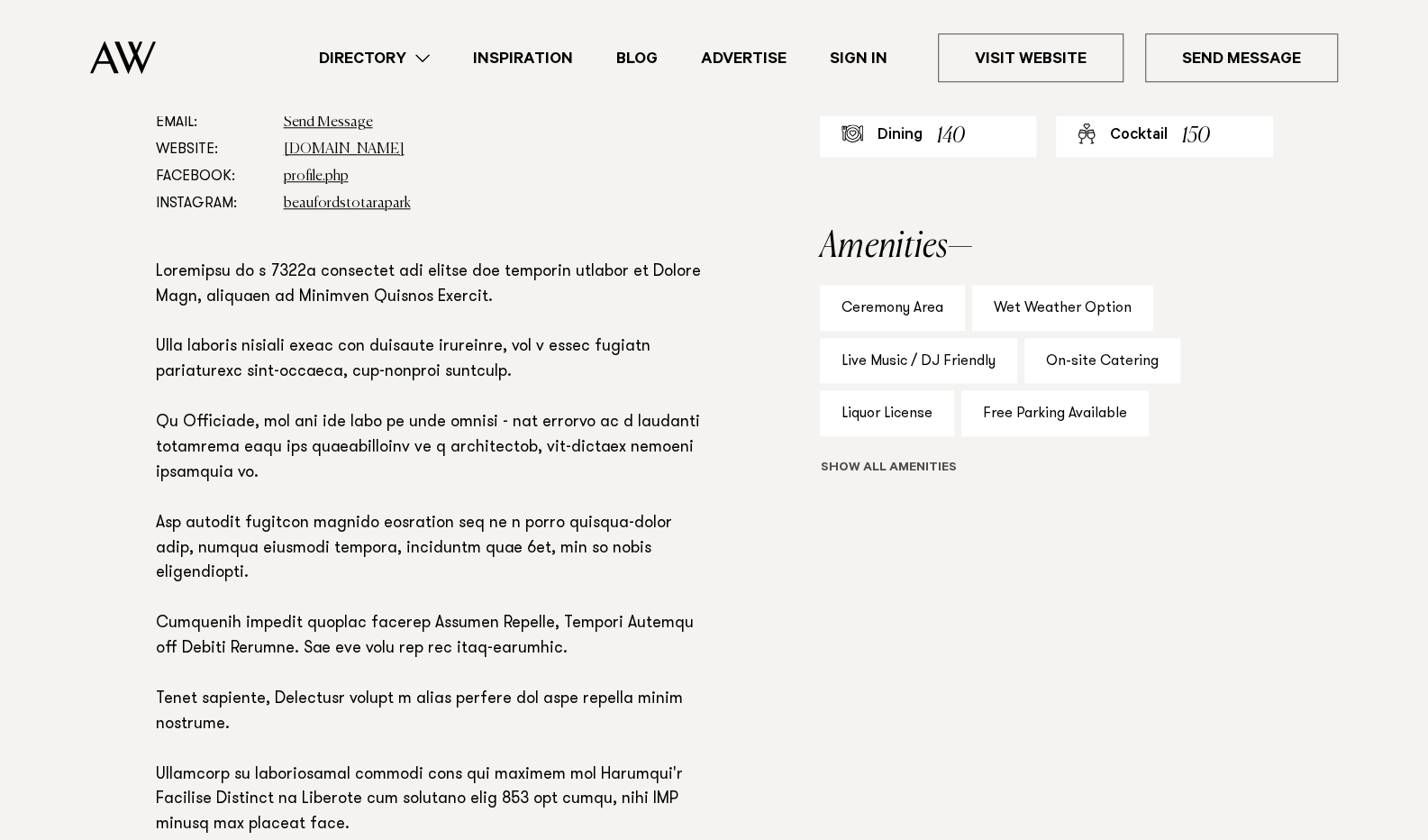
click at [875, 460] on button "Show all" at bounding box center [922, 468] width 204 height 19
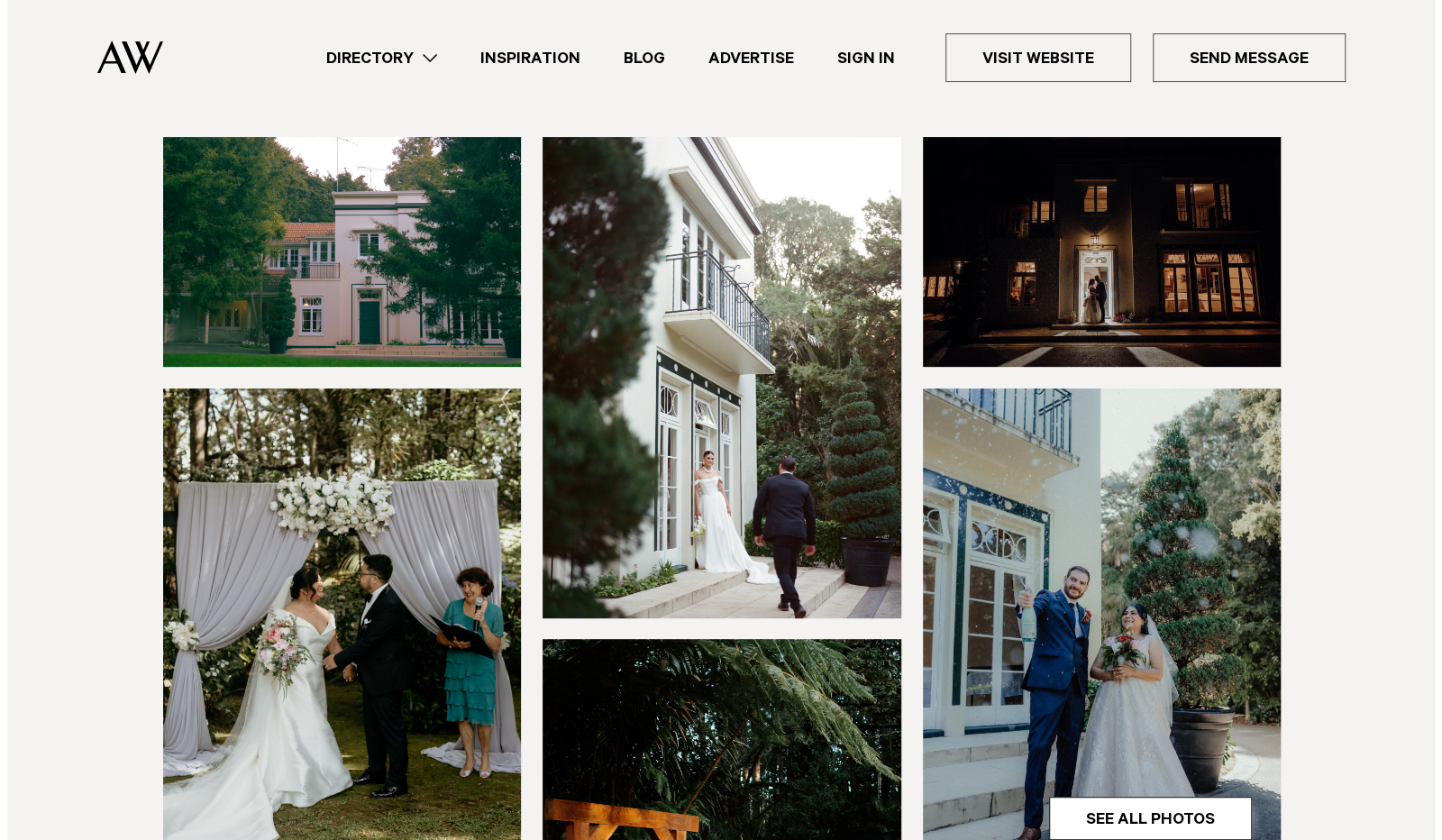
scroll to position [612, 0]
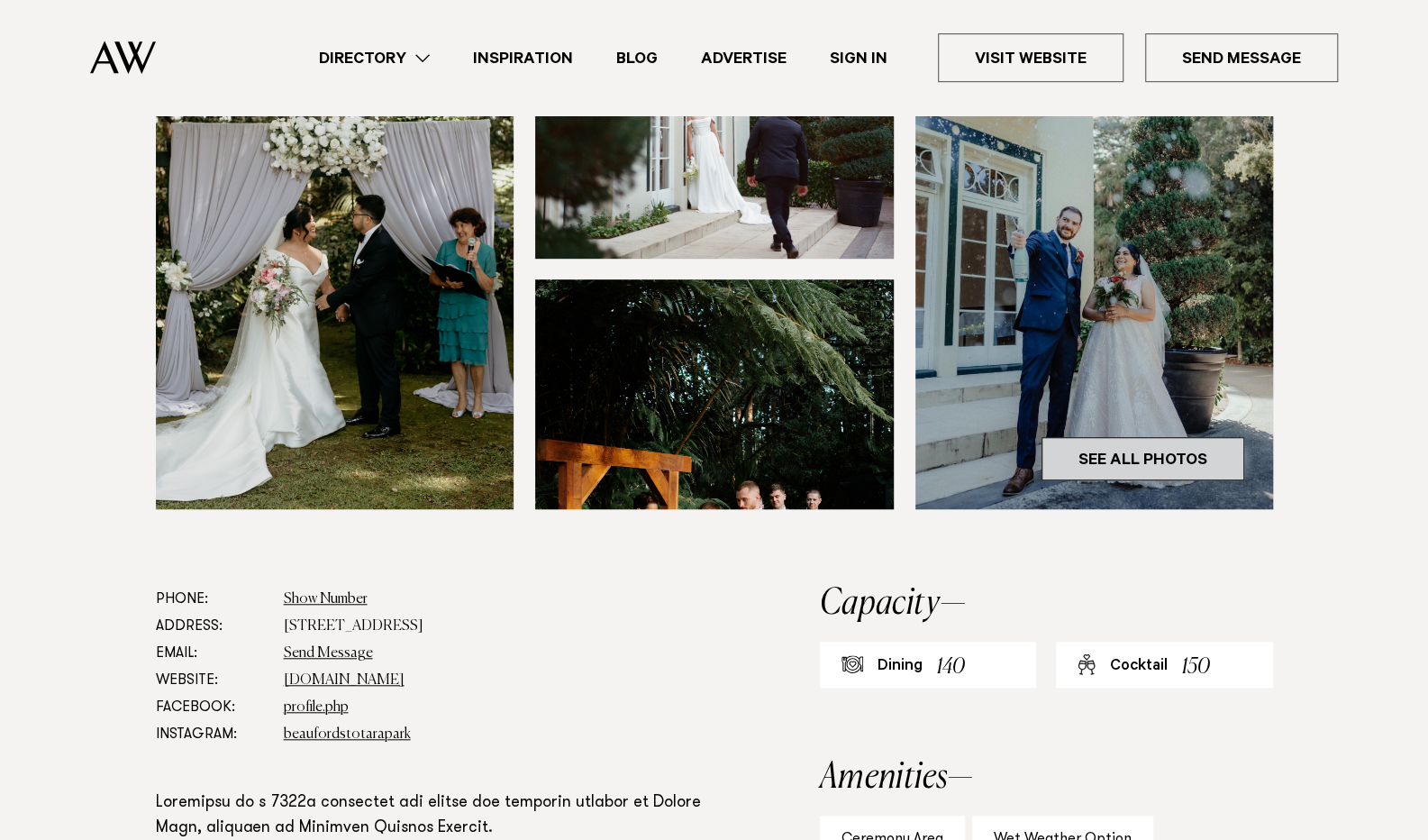
click at [1109, 437] on link "See All Photos" at bounding box center [1142, 459] width 203 height 43
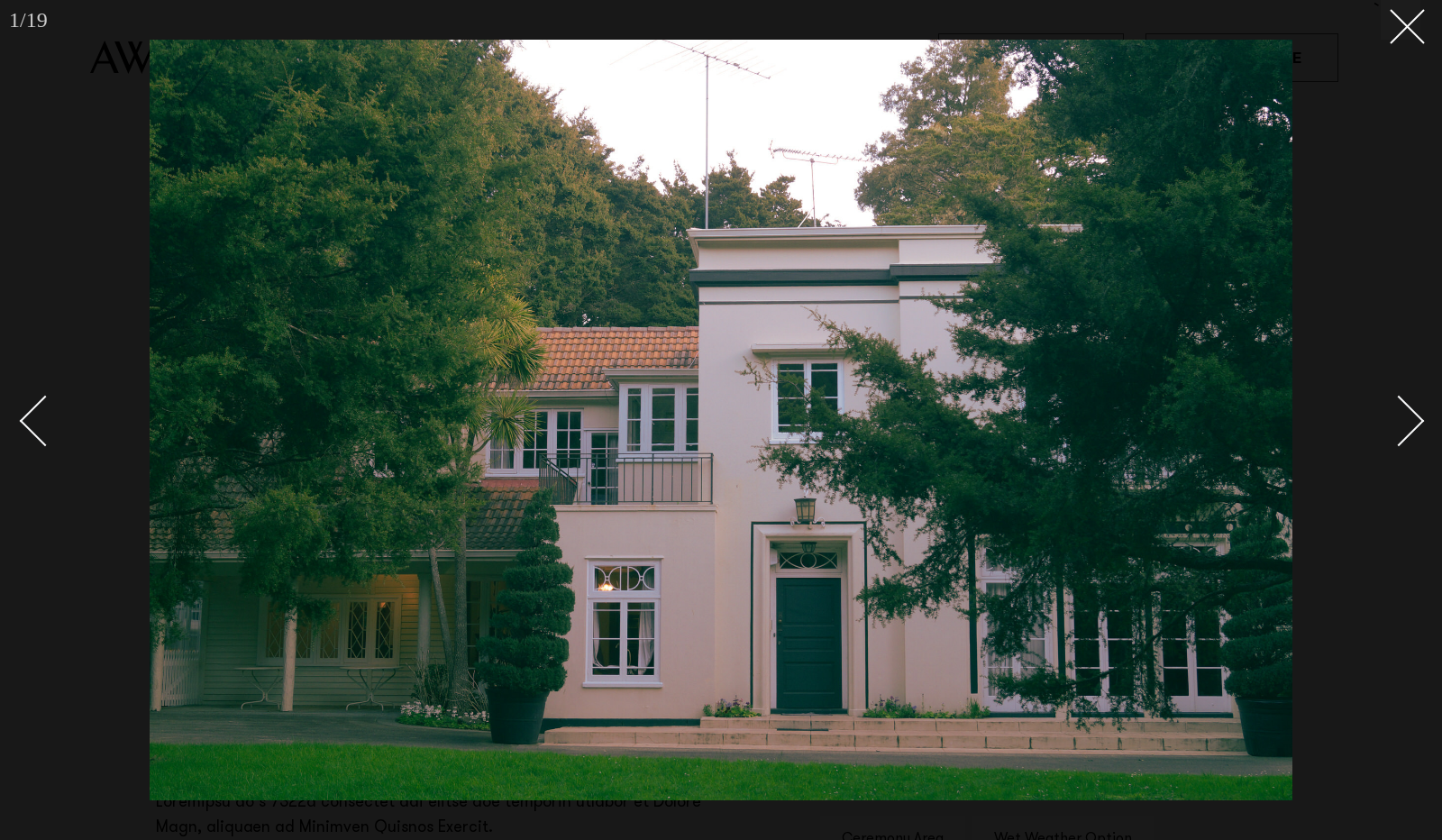
click at [1411, 434] on link at bounding box center [1389, 419] width 63 height 90
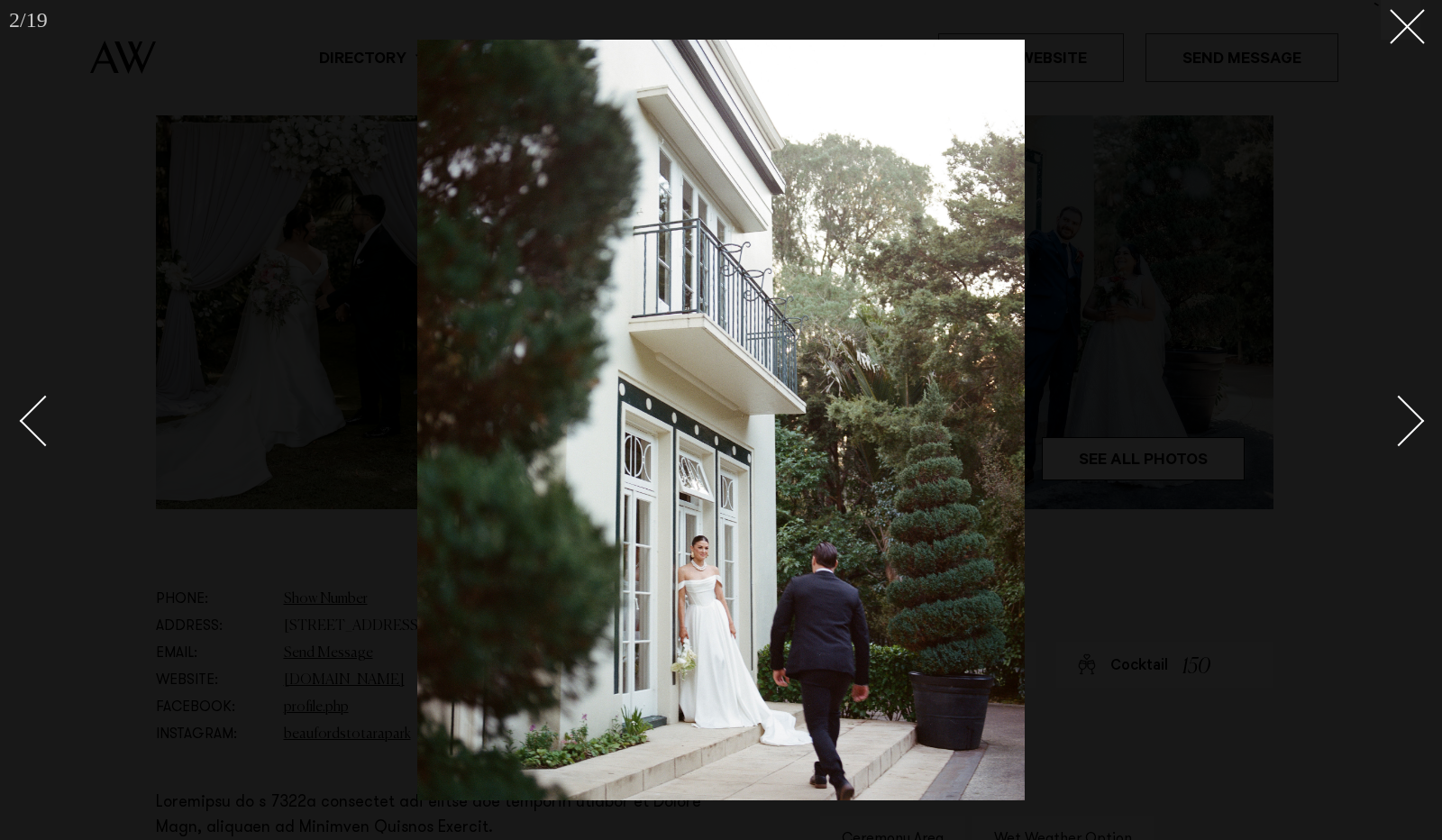
click at [1411, 434] on link at bounding box center [1389, 419] width 63 height 90
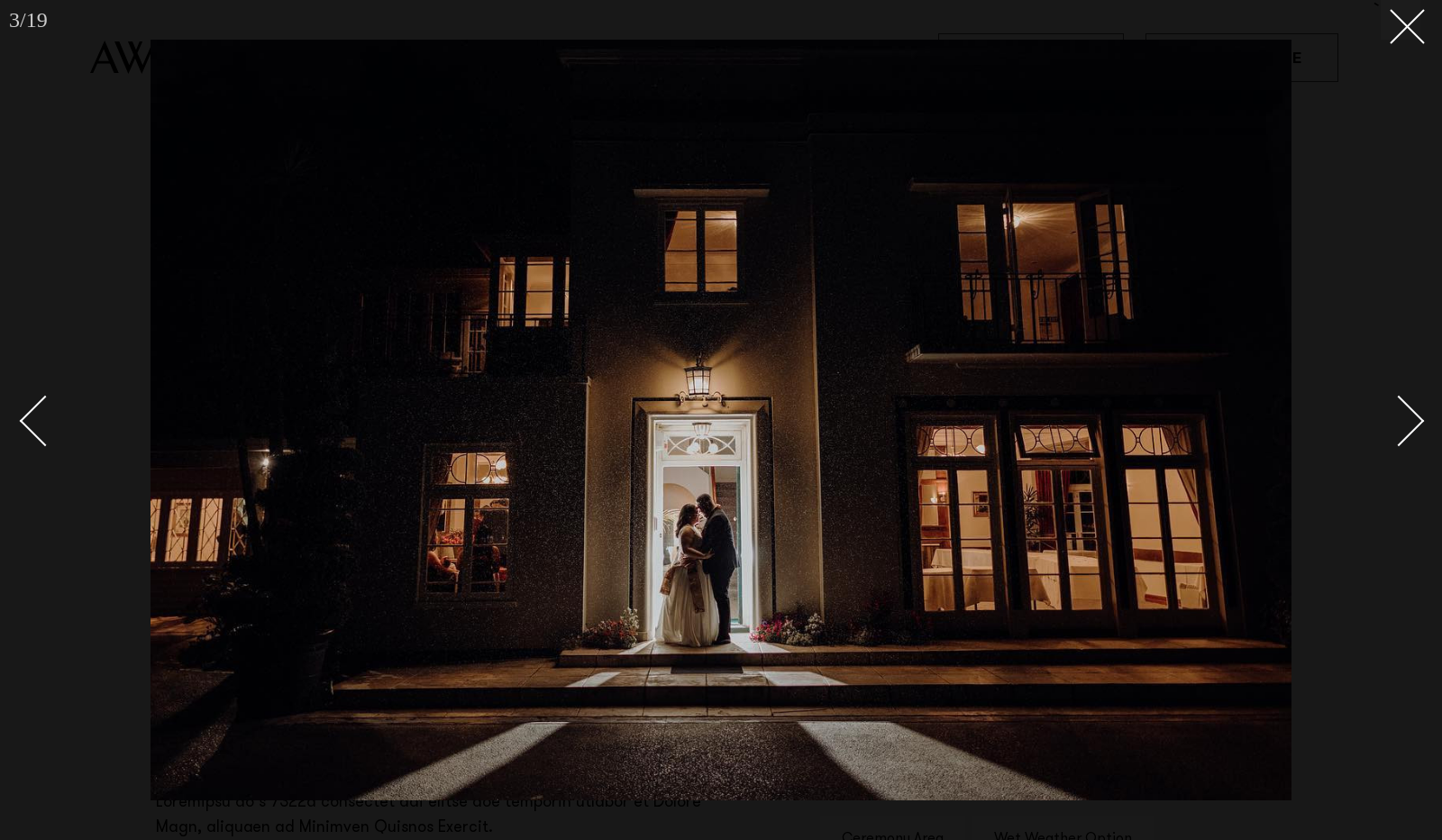
click at [1411, 434] on link at bounding box center [1389, 419] width 63 height 90
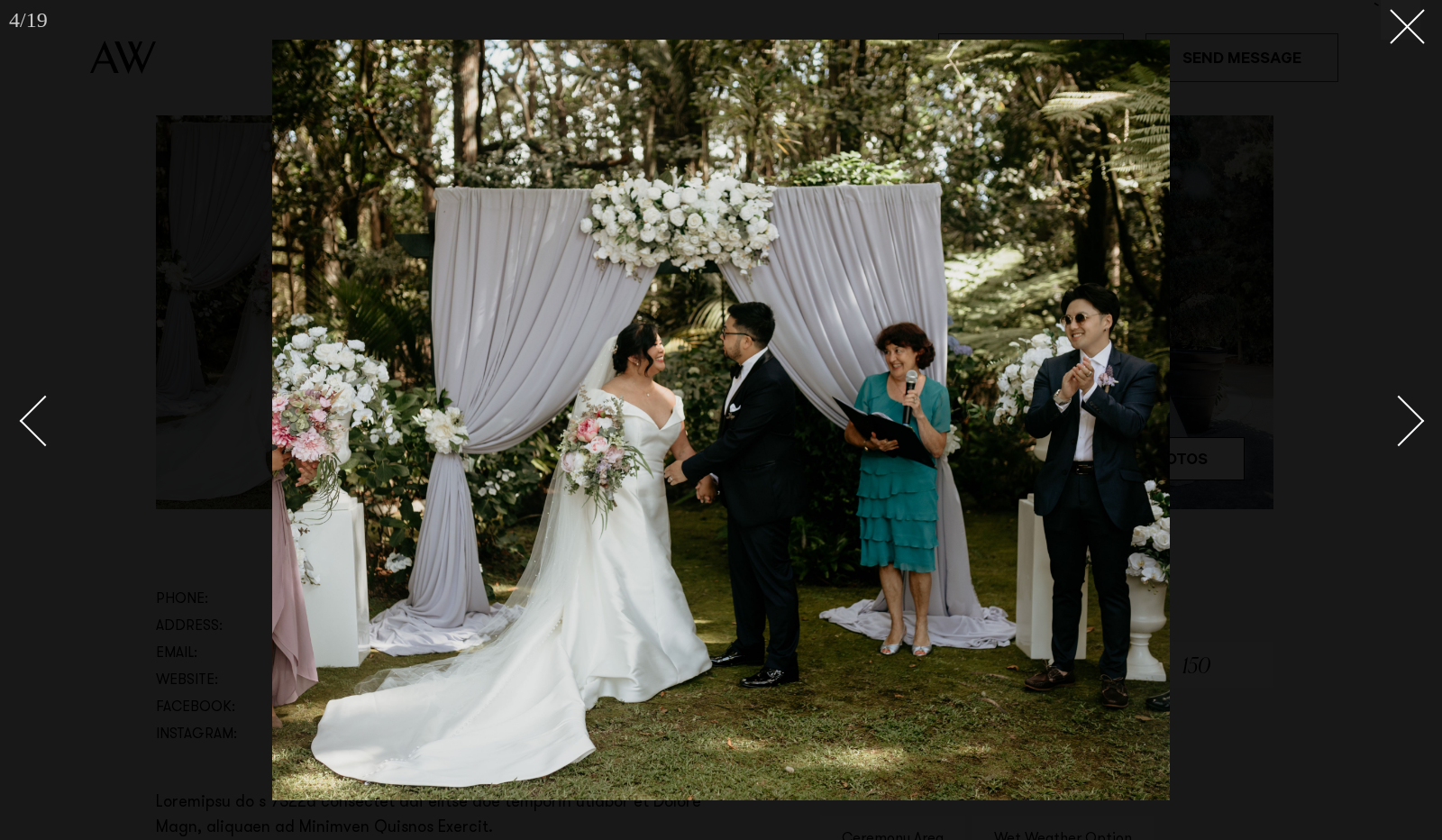
click at [1411, 434] on link at bounding box center [1389, 419] width 63 height 90
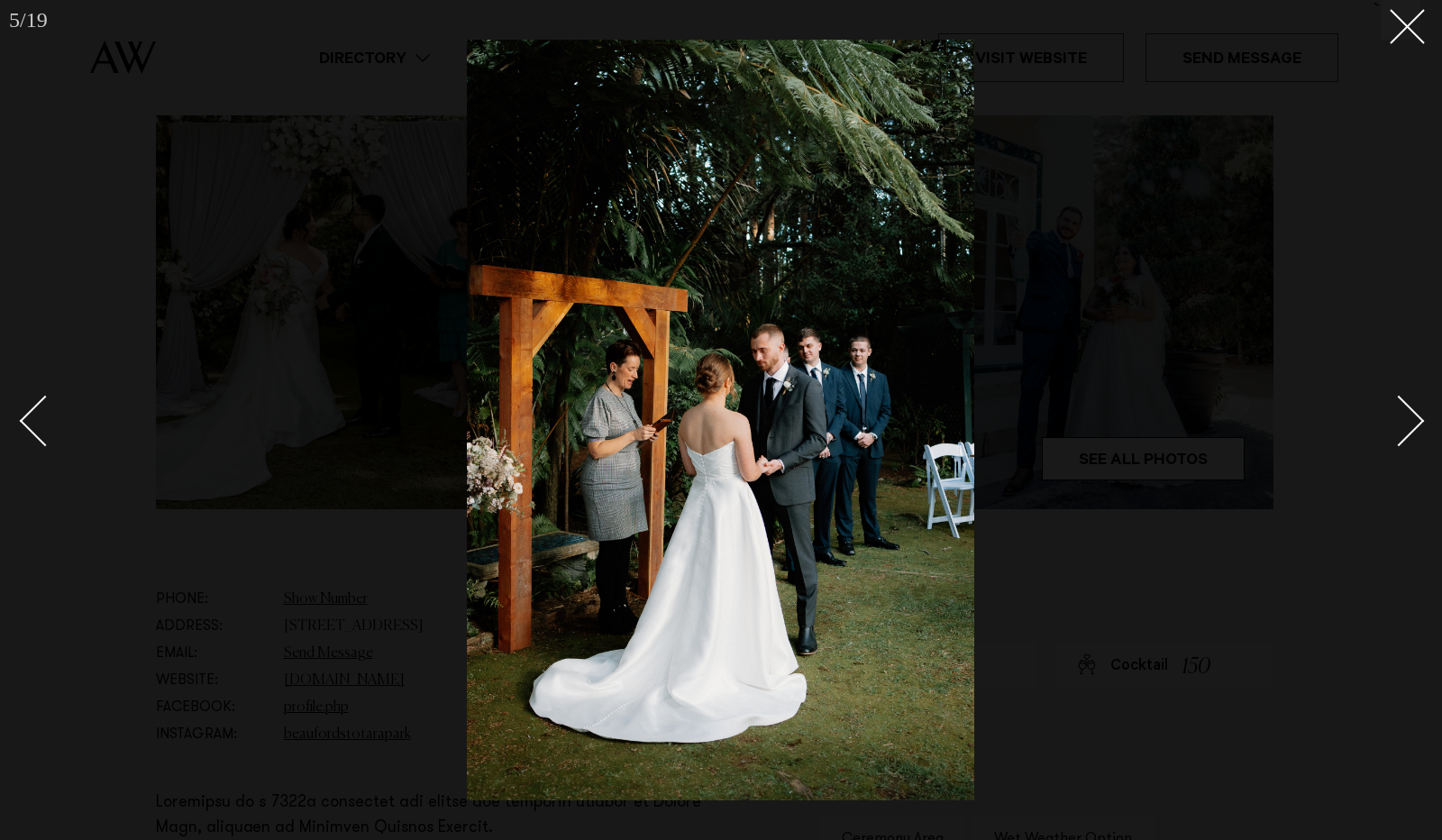
click at [1411, 434] on link at bounding box center [1389, 419] width 63 height 90
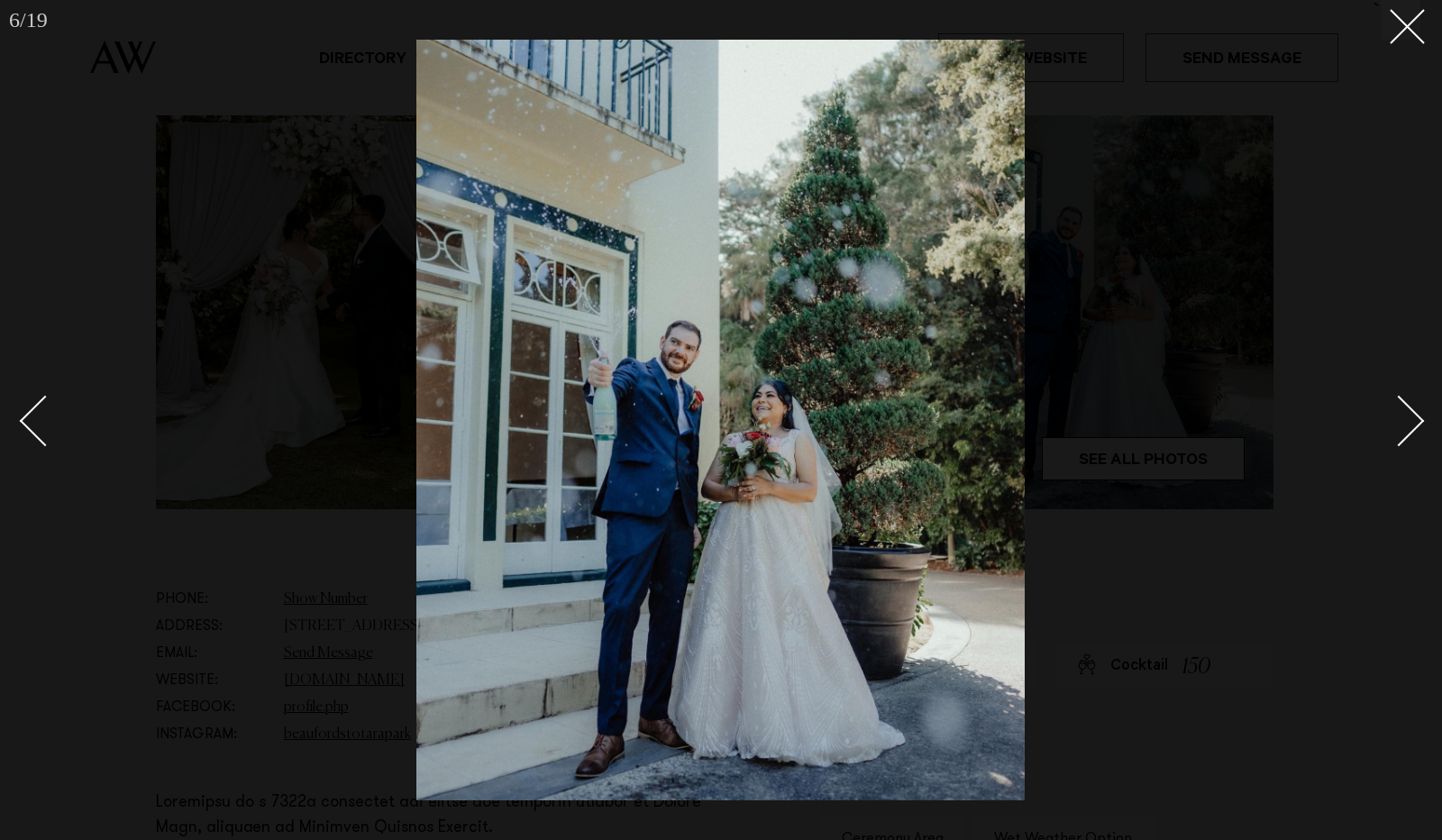
click at [1411, 434] on link at bounding box center [1389, 419] width 63 height 90
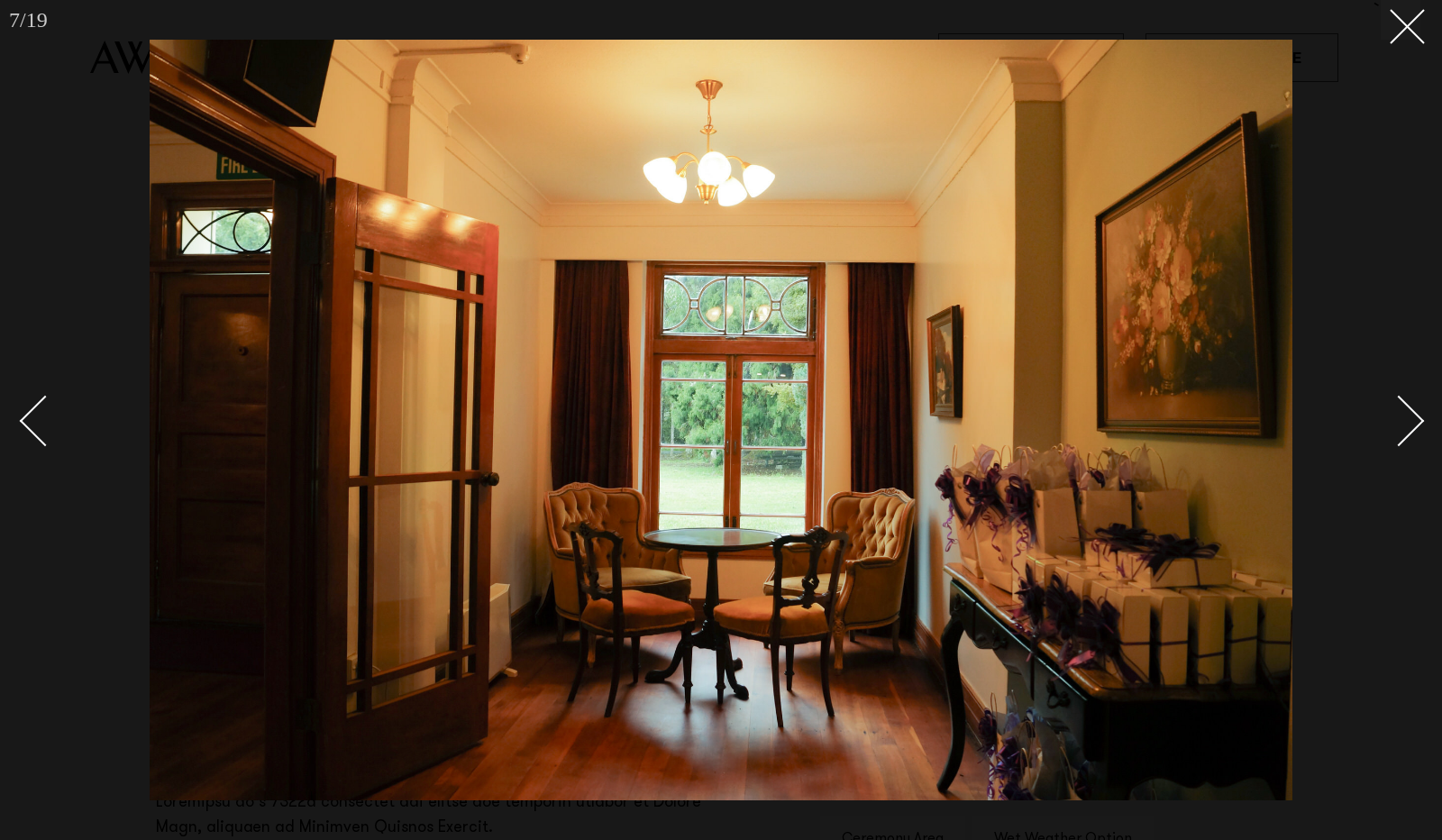
click at [1411, 434] on link at bounding box center [1389, 419] width 63 height 90
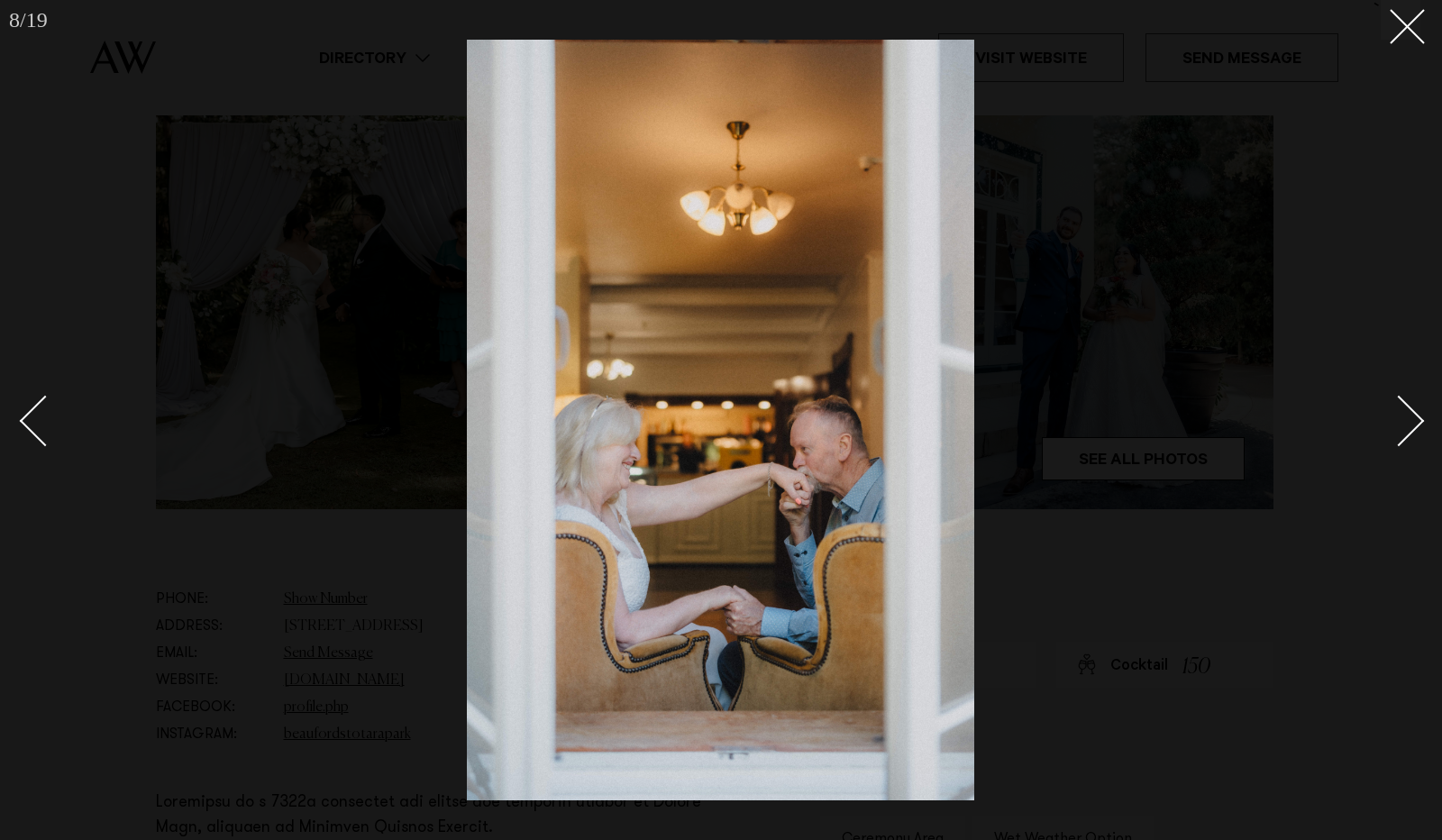
click at [1398, 419] on div "Next slide" at bounding box center [1400, 421] width 51 height 51
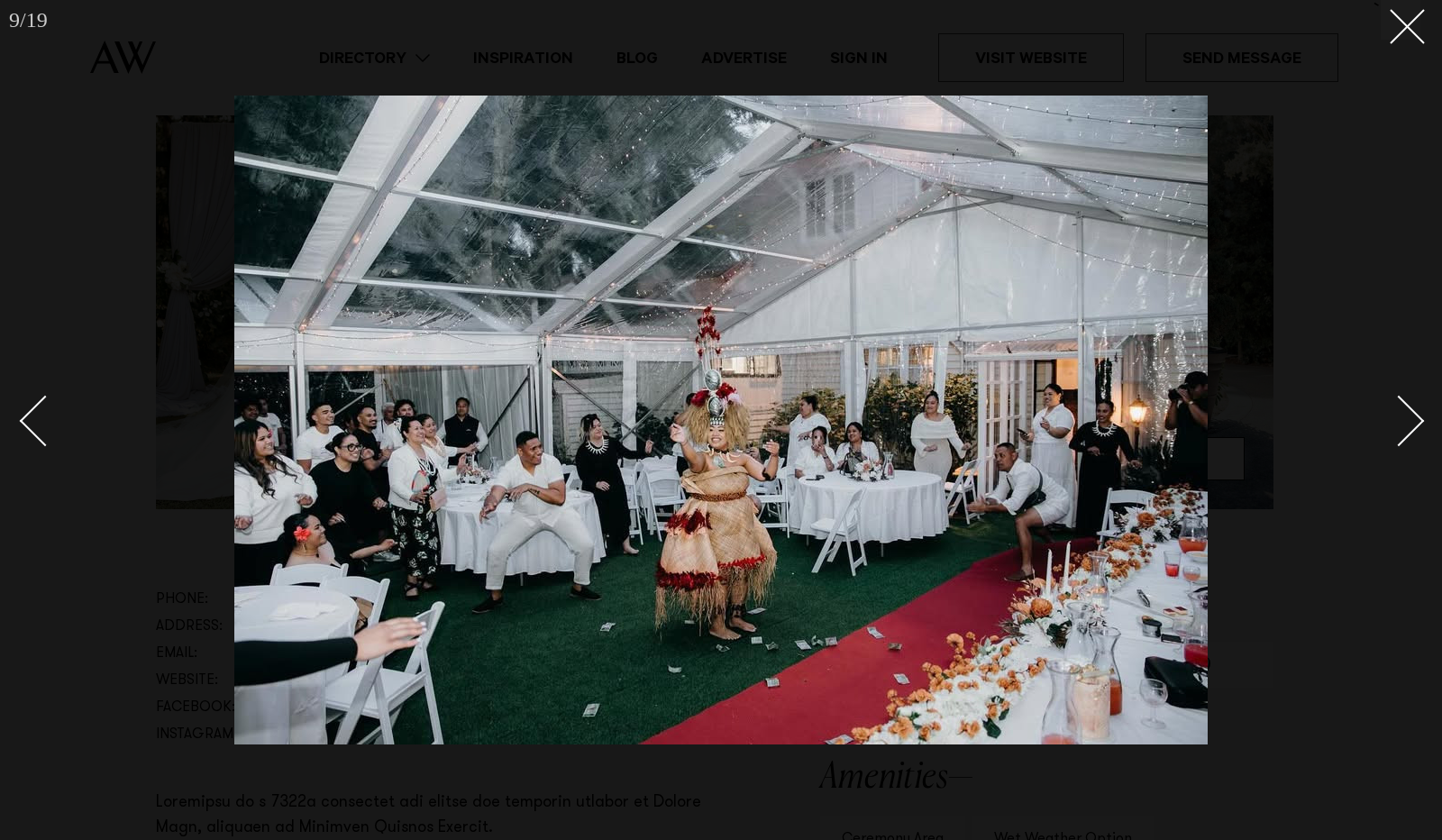
click at [1399, 424] on div "Next slide" at bounding box center [1400, 421] width 51 height 51
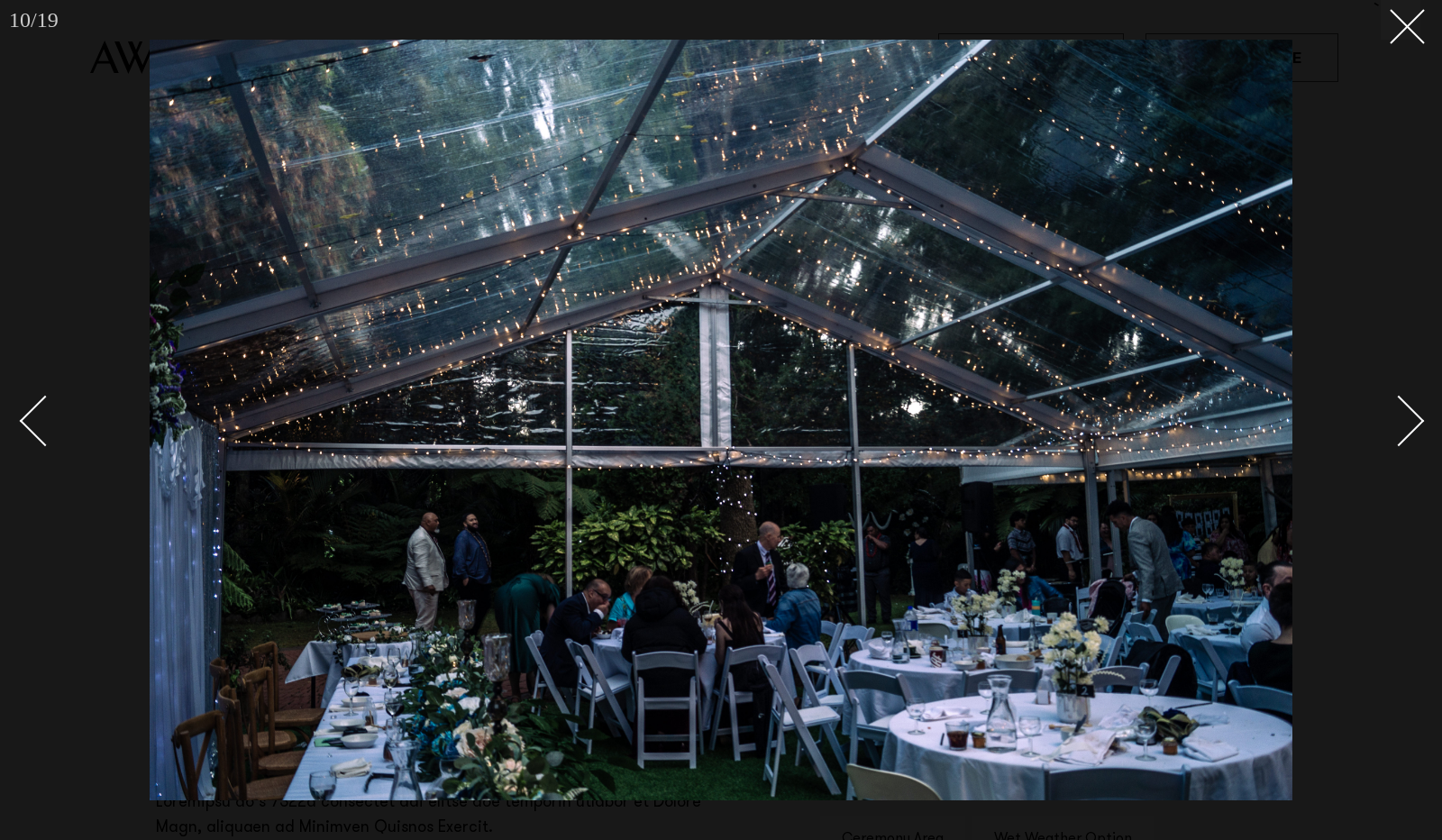
click at [1404, 415] on div "Next slide" at bounding box center [1400, 421] width 51 height 51
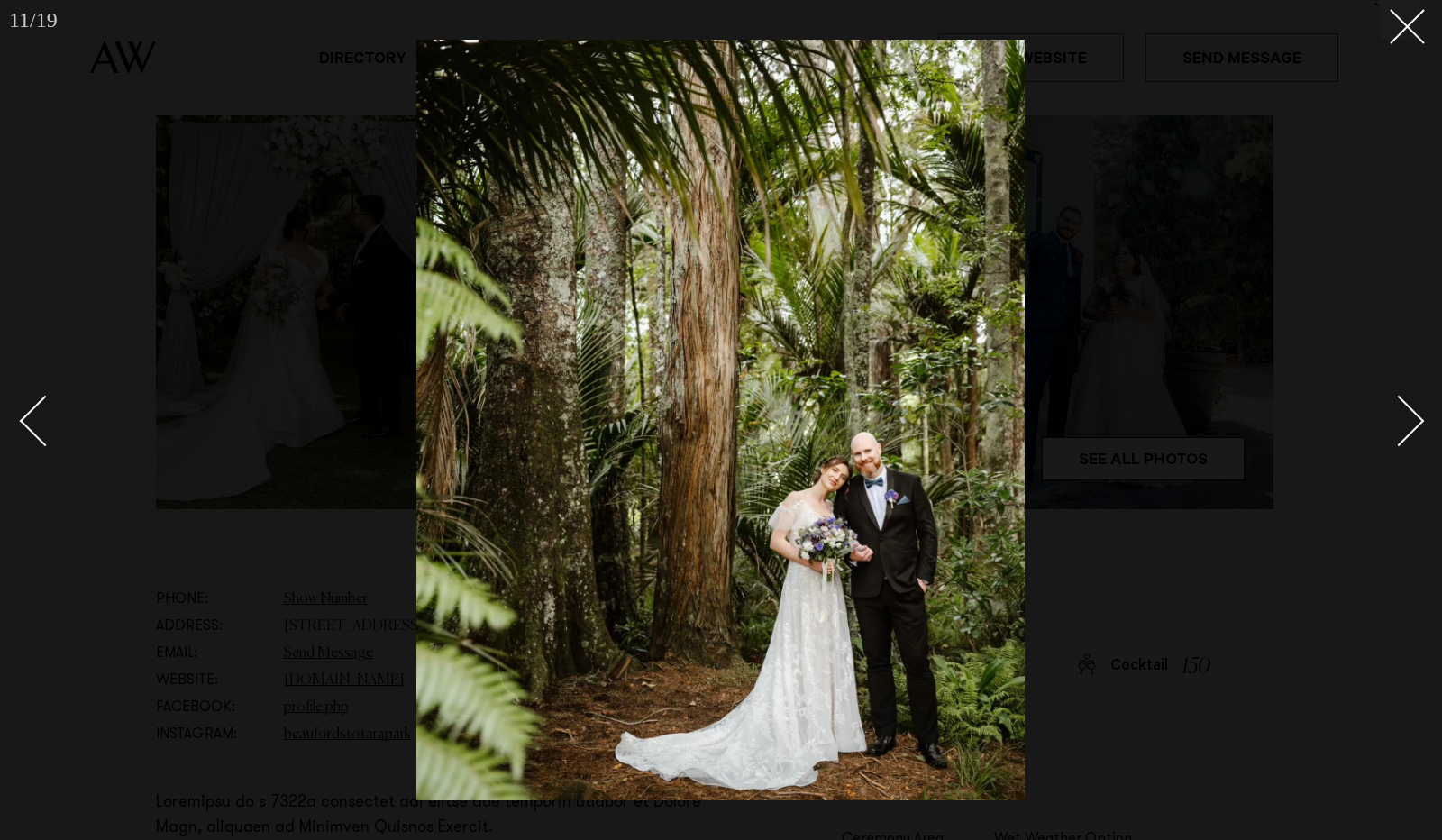
click at [1404, 415] on div "Next slide" at bounding box center [1400, 421] width 51 height 51
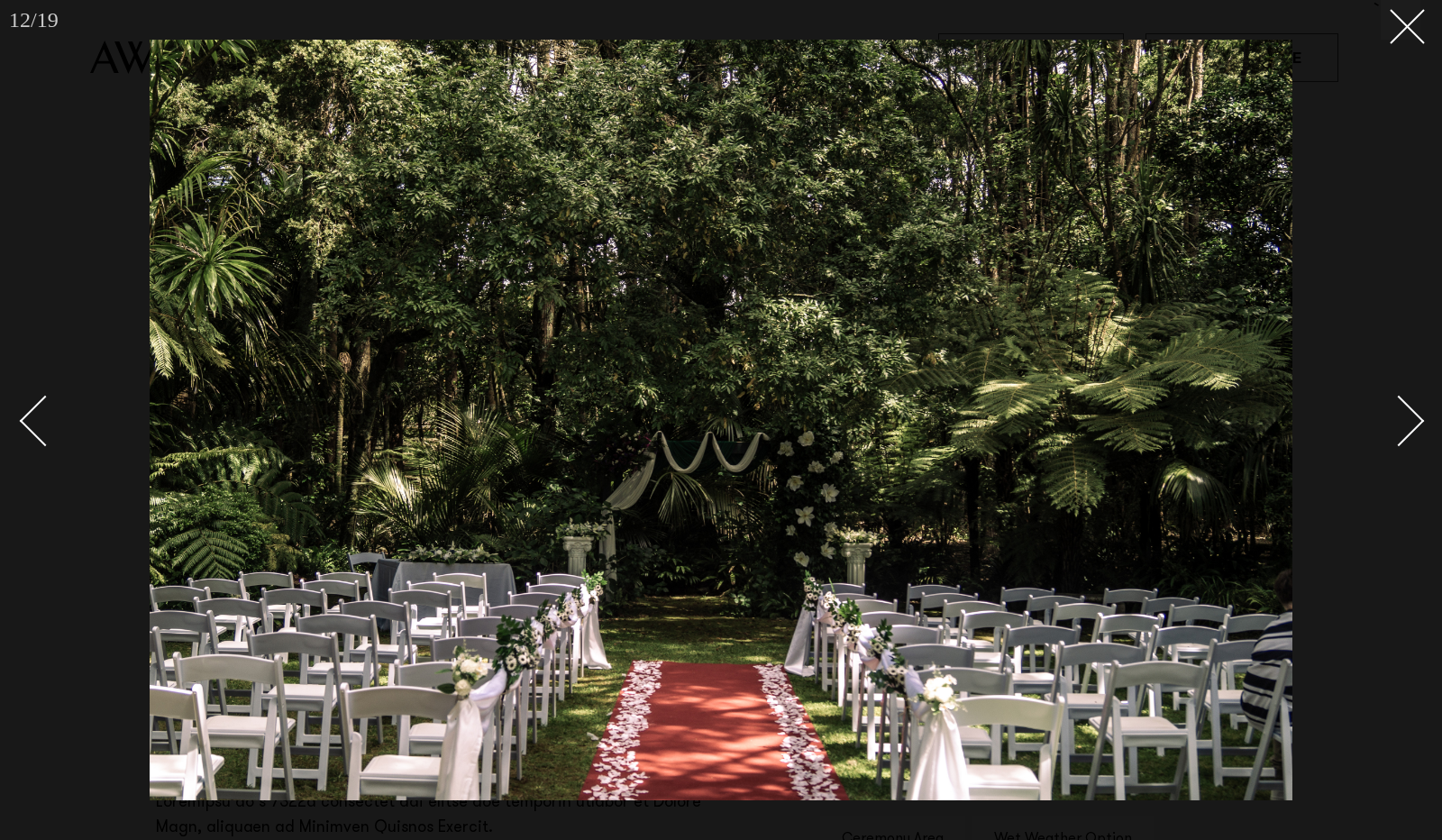
click at [1404, 415] on div "Next slide" at bounding box center [1400, 421] width 51 height 51
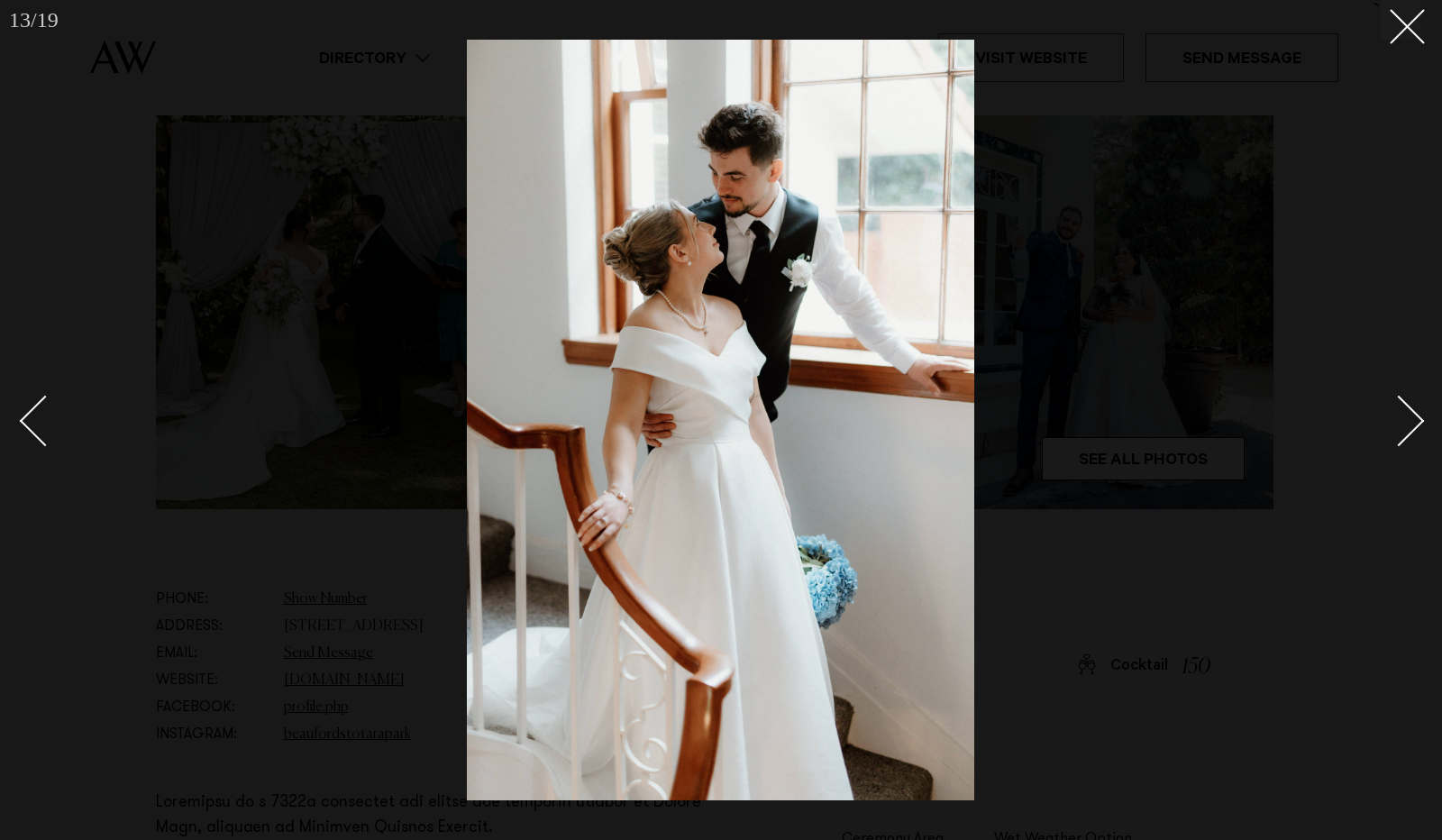
click at [52, 395] on link at bounding box center [53, 419] width 63 height 90
